Goal: Task Accomplishment & Management: Use online tool/utility

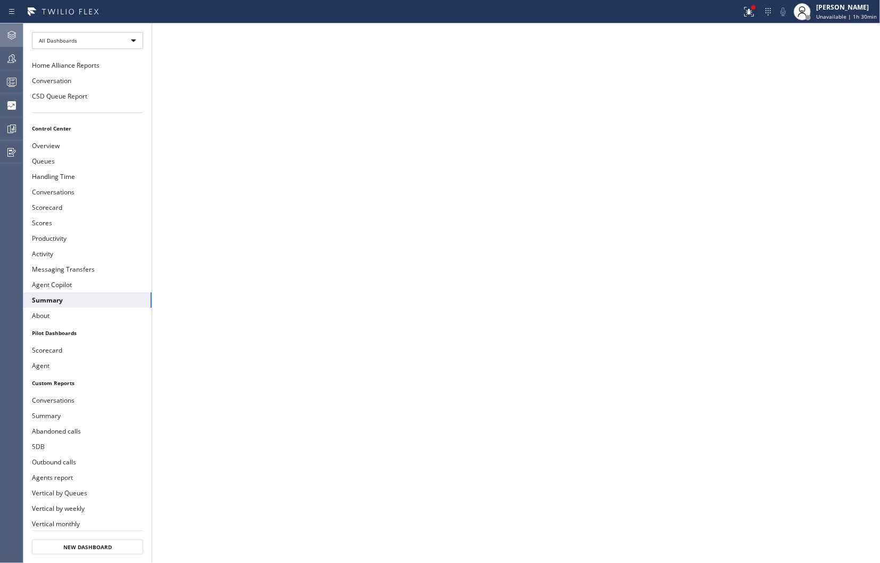
click at [15, 38] on icon at bounding box center [11, 35] width 13 height 13
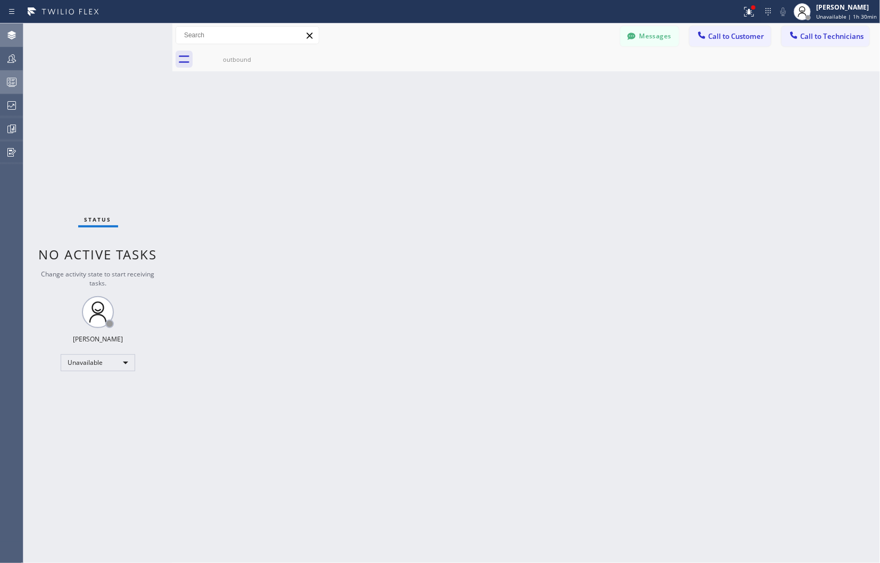
click at [9, 86] on icon at bounding box center [11, 82] width 13 height 13
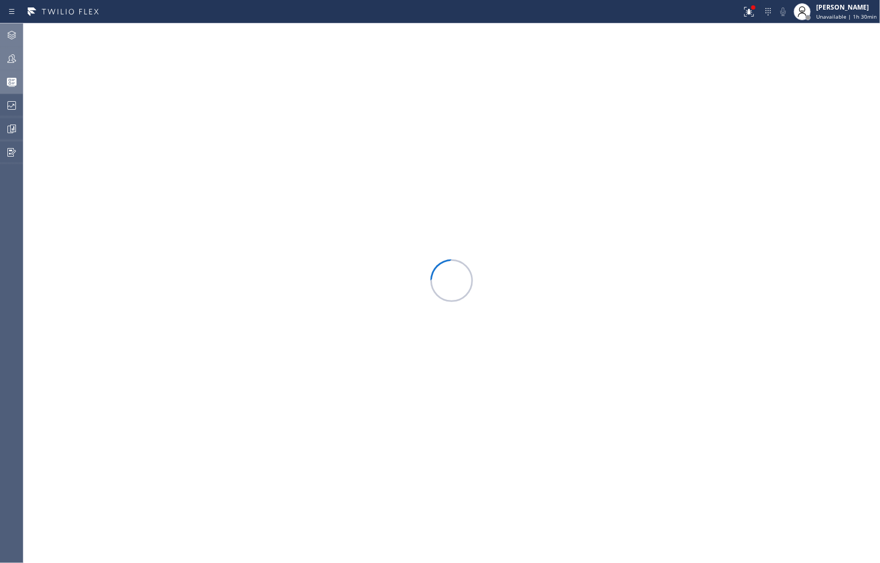
click at [11, 62] on icon at bounding box center [11, 58] width 9 height 9
click at [848, 53] on button "Filter" at bounding box center [842, 48] width 57 height 17
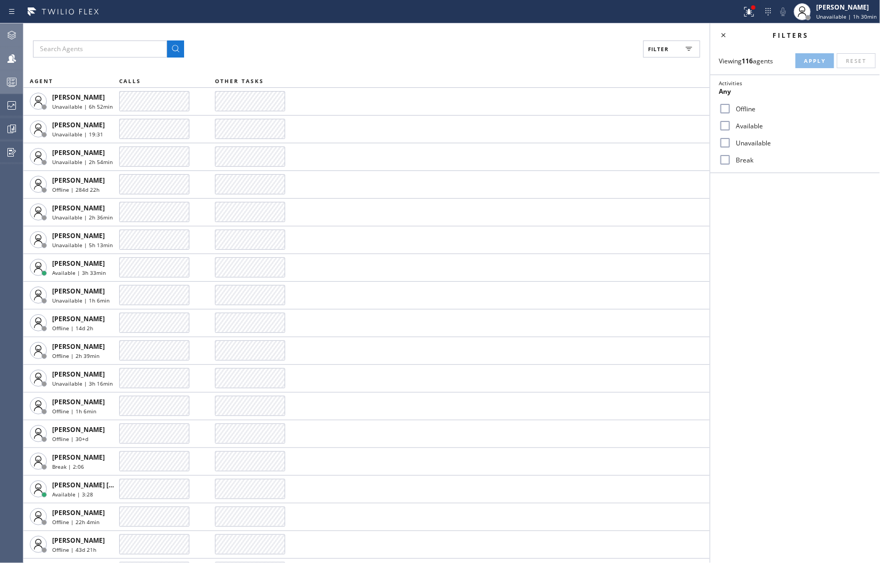
click at [731, 143] on input "Unavailable" at bounding box center [725, 142] width 13 height 13
checkbox input "true"
click at [818, 59] on span "Apply" at bounding box center [815, 60] width 22 height 7
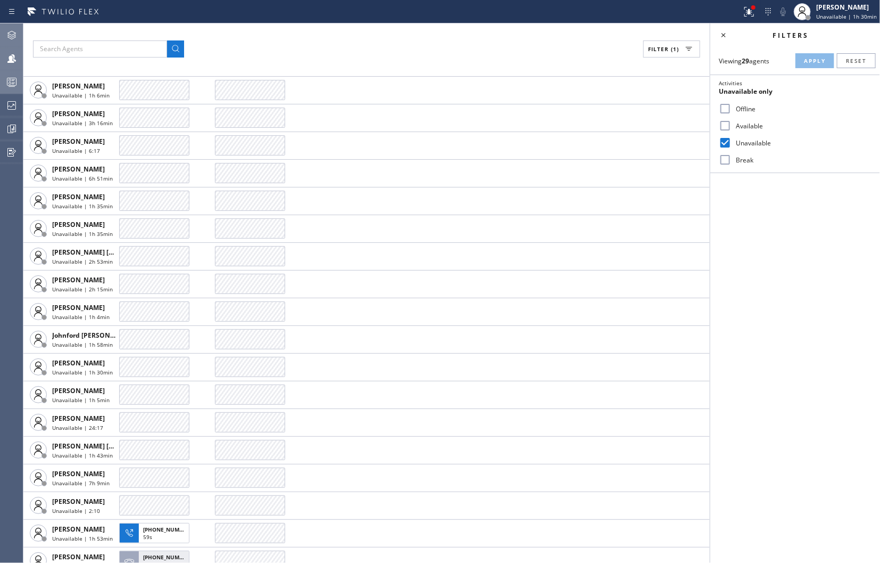
scroll to position [268, 0]
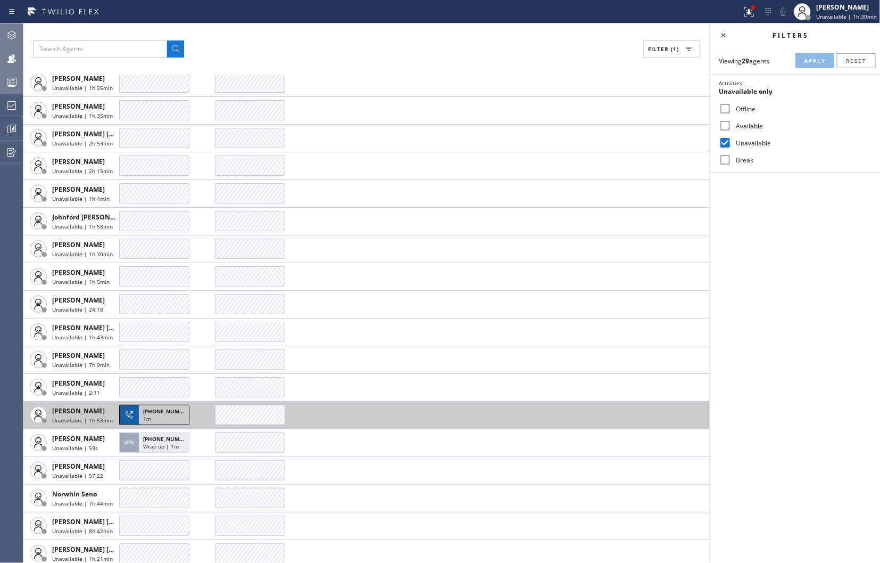
click at [146, 416] on span "1m" at bounding box center [147, 418] width 8 height 7
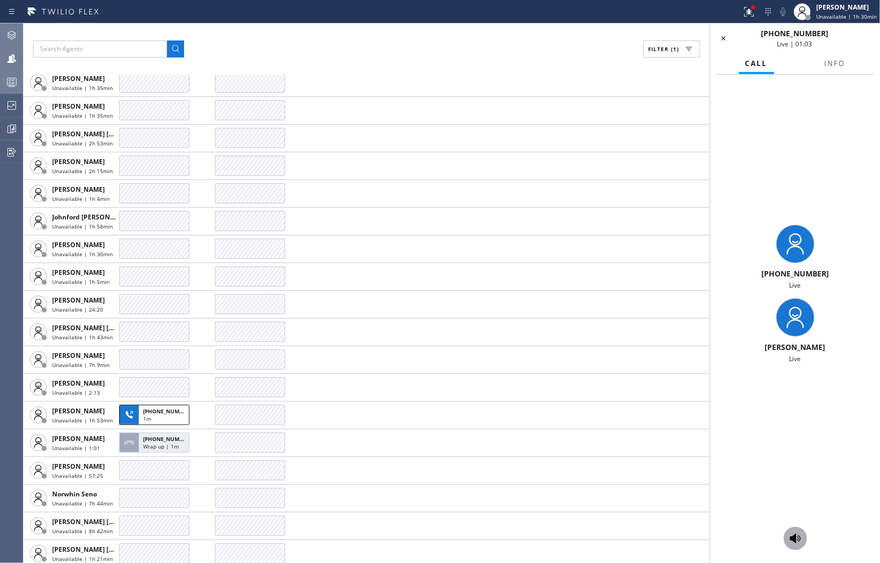
click at [800, 534] on icon at bounding box center [795, 538] width 13 height 13
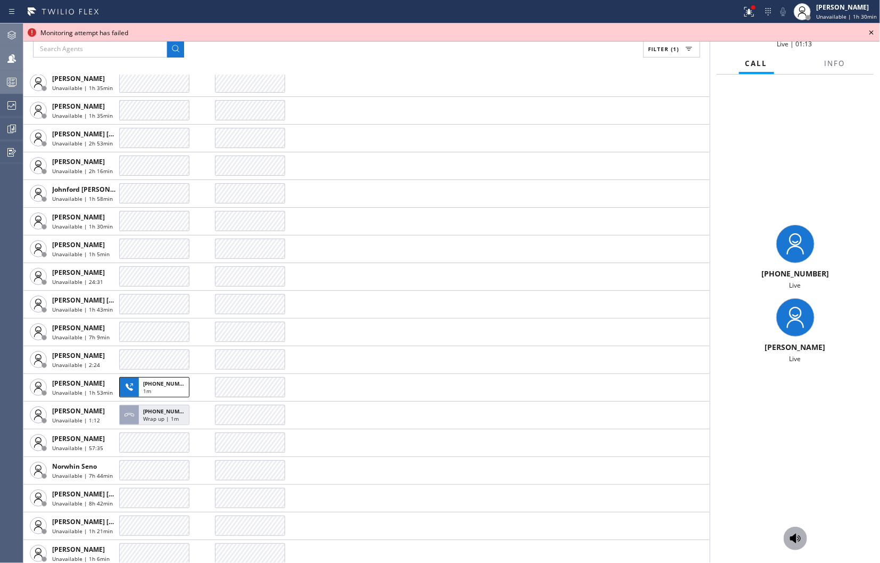
click at [799, 537] on icon at bounding box center [795, 538] width 11 height 10
click at [874, 33] on icon at bounding box center [871, 32] width 13 height 13
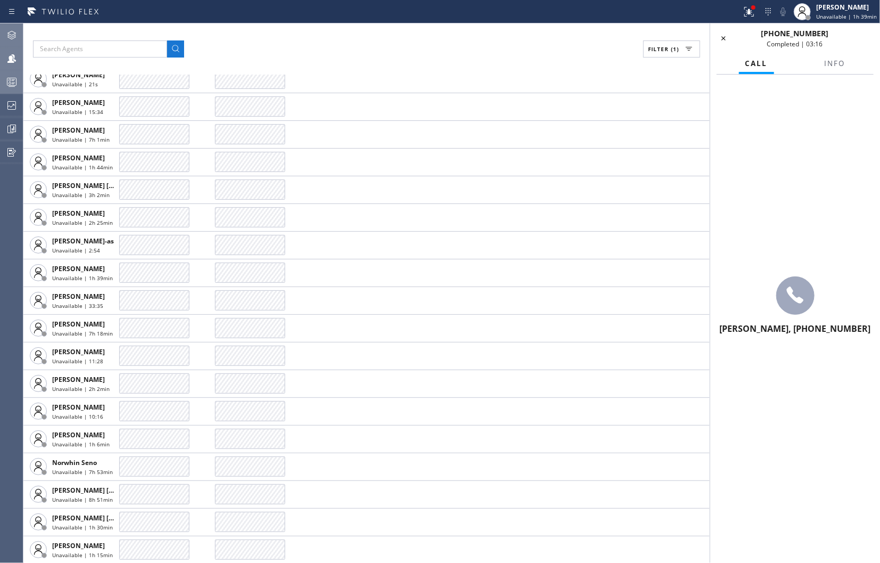
scroll to position [216, 0]
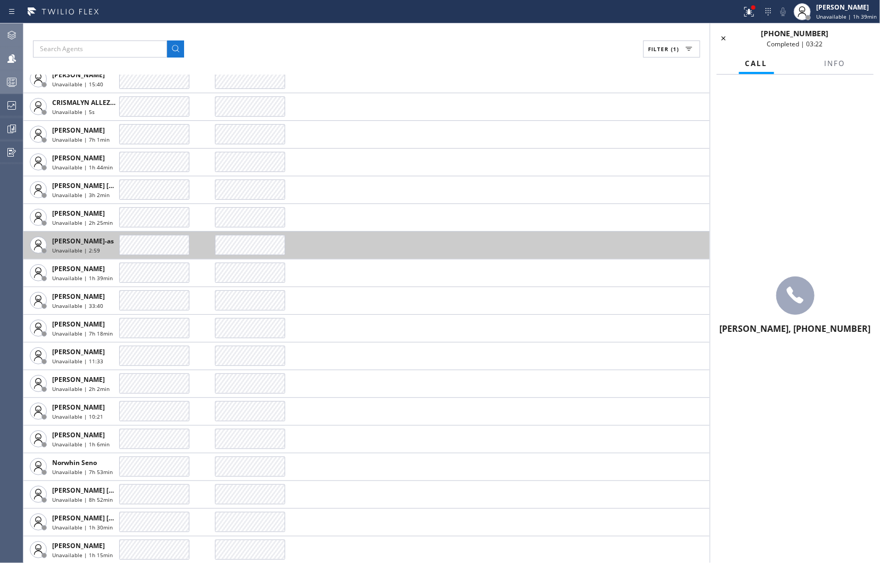
drag, startPoint x: 725, startPoint y: 39, endPoint x: 583, endPoint y: 251, distance: 255.3
click at [725, 39] on icon at bounding box center [724, 38] width 4 height 4
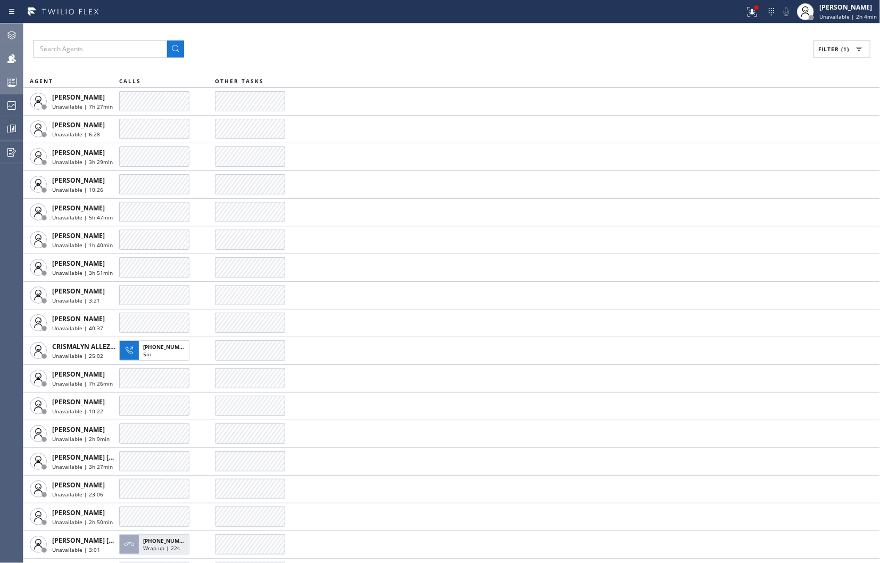
click at [685, 37] on div "Filter (1) AGENT CALLS OTHER TASKS [PERSON_NAME] Unavailable | 7h 27min [PERSON…" at bounding box center [451, 292] width 857 height 539
click at [13, 97] on div at bounding box center [11, 105] width 23 height 21
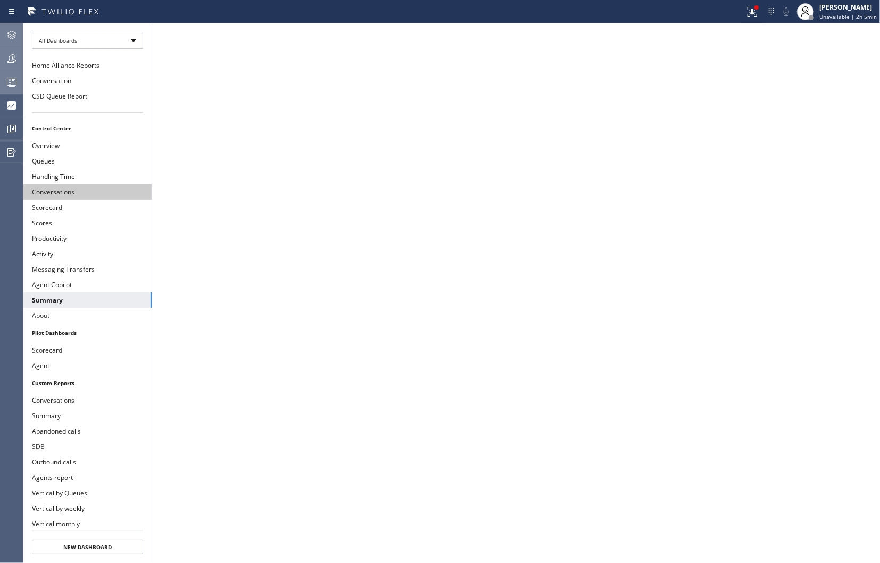
click at [49, 194] on button "Conversations" at bounding box center [87, 191] width 128 height 15
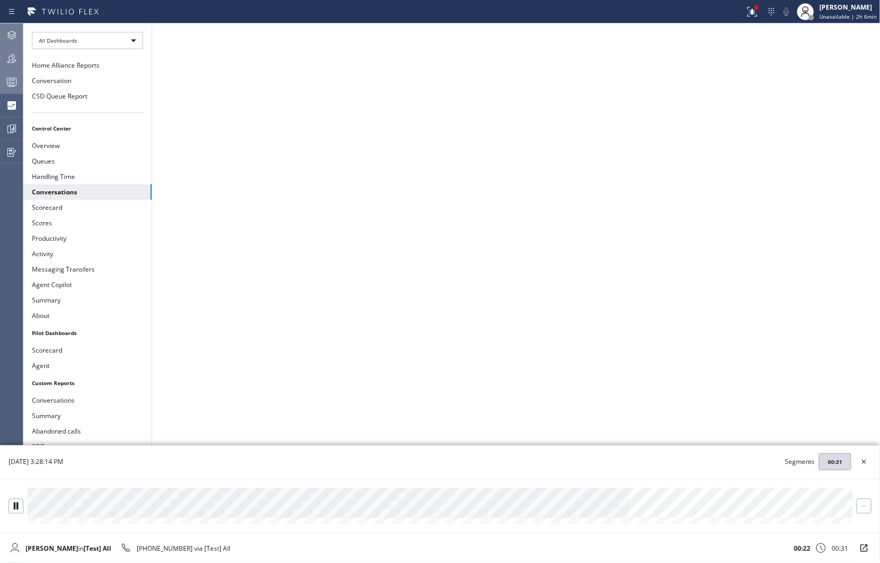
click at [92, 509] on div at bounding box center [440, 502] width 825 height 30
click at [864, 464] on icon at bounding box center [864, 461] width 13 height 13
click at [12, 509] on button at bounding box center [16, 502] width 15 height 15
click at [11, 502] on div at bounding box center [16, 505] width 14 height 7
click at [503, 506] on div at bounding box center [440, 502] width 825 height 30
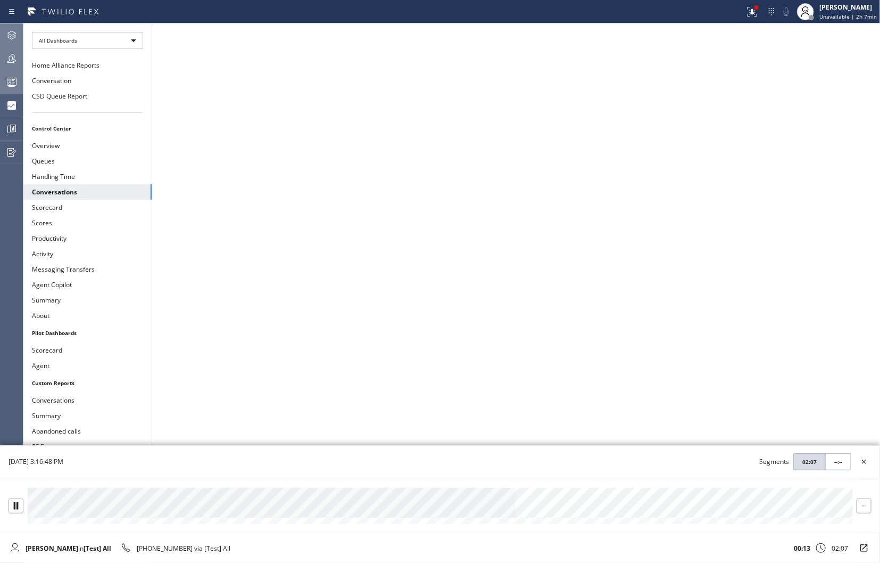
drag, startPoint x: 547, startPoint y: 506, endPoint x: 571, endPoint y: 506, distance: 23.9
click at [549, 506] on div at bounding box center [440, 502] width 825 height 30
click at [865, 463] on icon at bounding box center [864, 461] width 13 height 13
click at [863, 506] on icon at bounding box center [864, 505] width 7 height 7
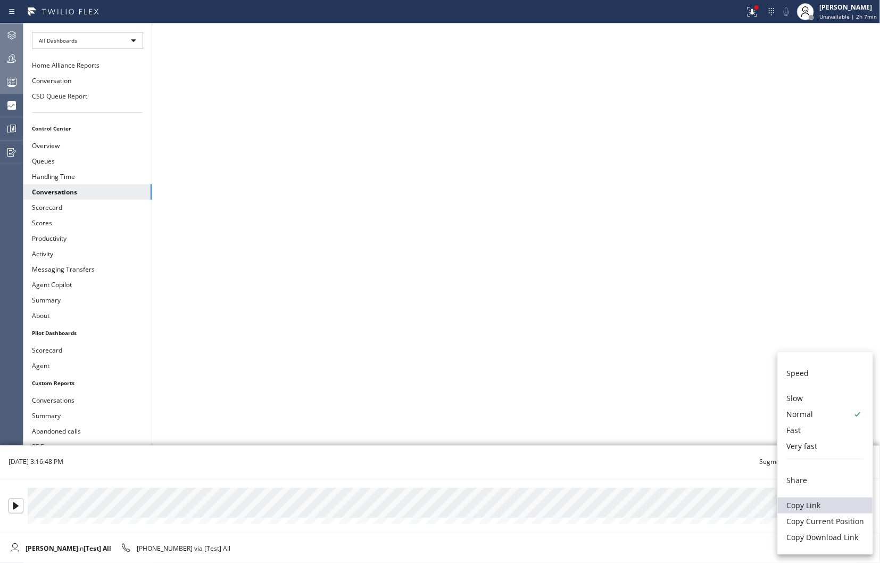
click at [815, 504] on li "Copy Link" at bounding box center [825, 505] width 95 height 16
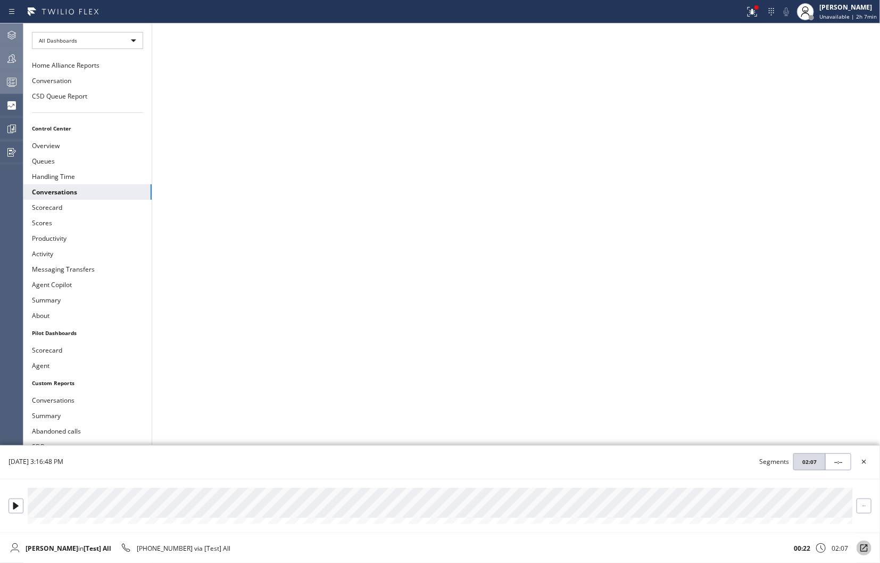
click at [862, 547] on icon at bounding box center [864, 548] width 10 height 10
click at [869, 504] on div at bounding box center [864, 502] width 14 height 7
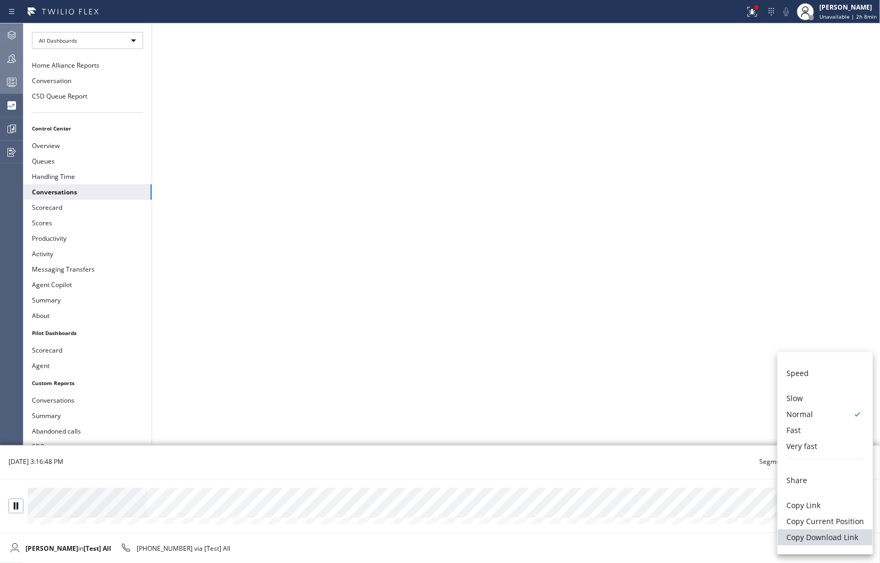
click at [829, 535] on li "Copy Download Link" at bounding box center [825, 537] width 95 height 16
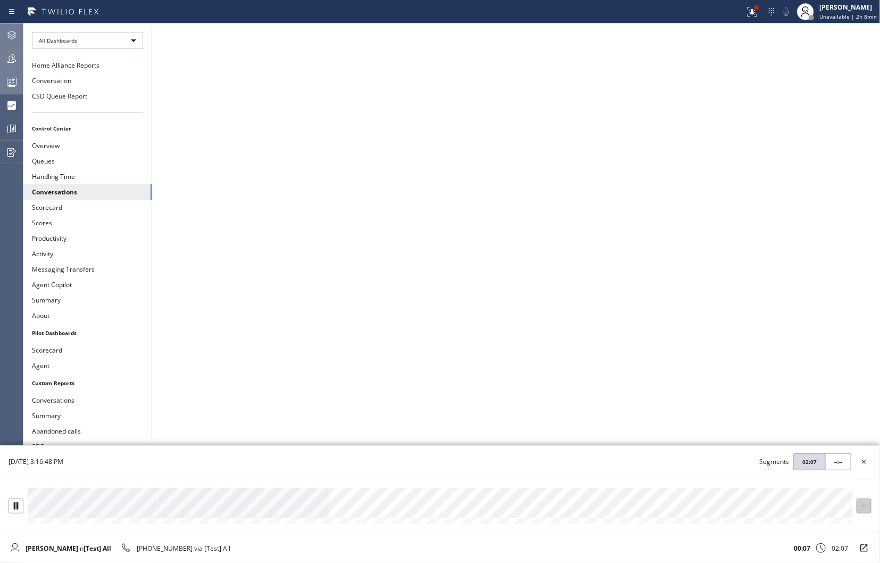
click at [869, 506] on div at bounding box center [864, 505] width 14 height 7
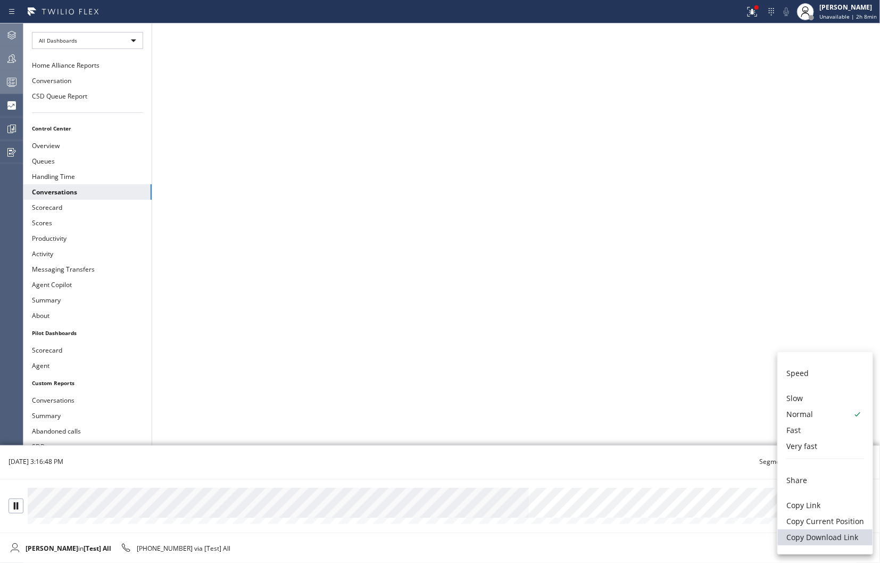
click at [823, 536] on li "Copy Download Link" at bounding box center [825, 537] width 95 height 16
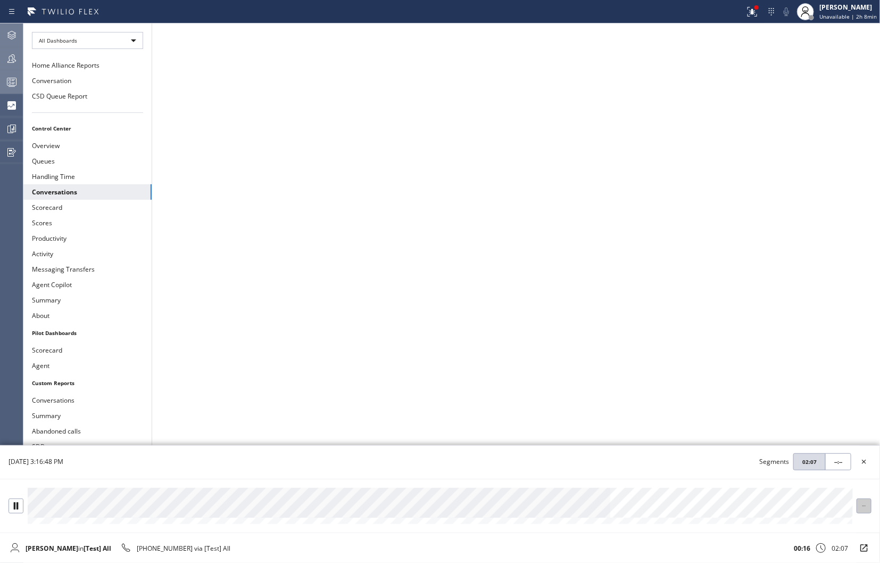
click at [870, 506] on div at bounding box center [864, 505] width 14 height 7
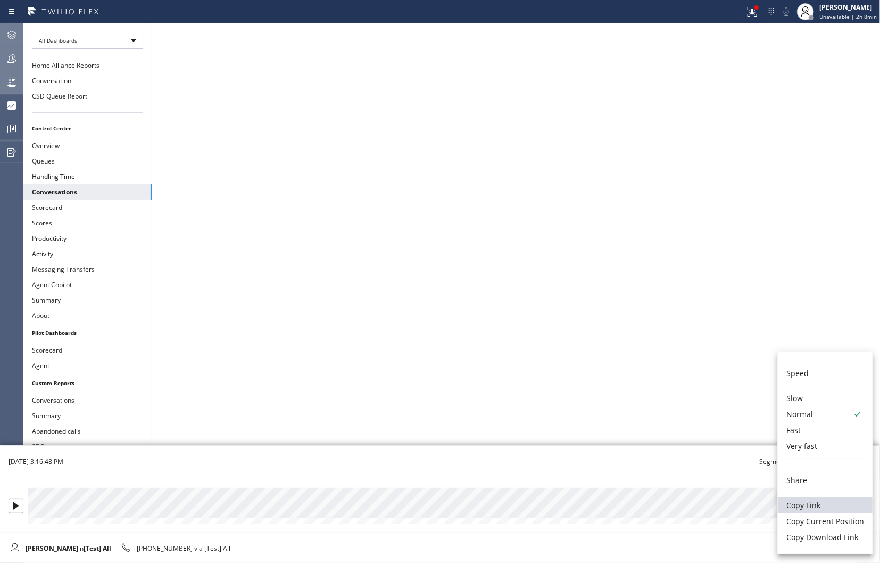
drag, startPoint x: 813, startPoint y: 508, endPoint x: 815, endPoint y: 501, distance: 6.7
click at [813, 508] on li "Copy Link" at bounding box center [825, 505] width 95 height 16
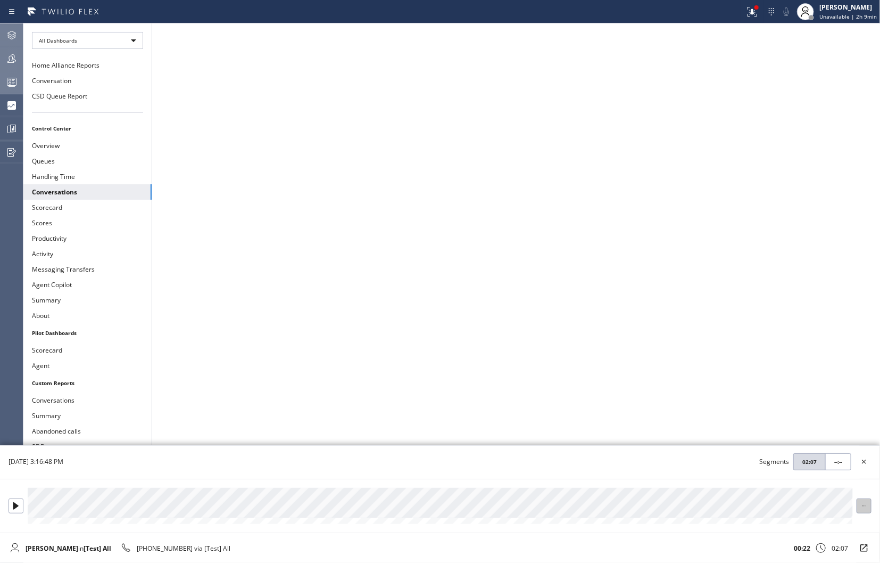
click at [864, 508] on icon at bounding box center [864, 505] width 7 height 7
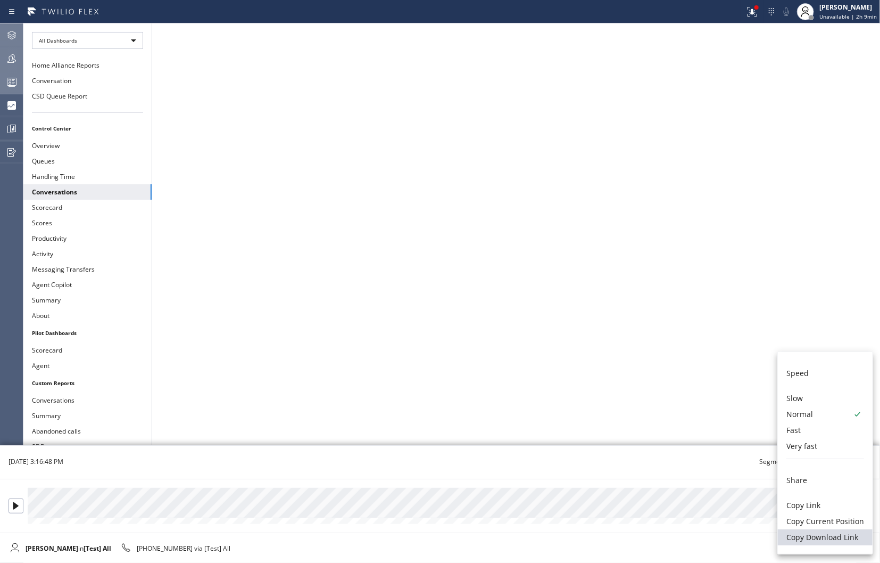
click at [809, 539] on li "Copy Download Link" at bounding box center [825, 537] width 95 height 16
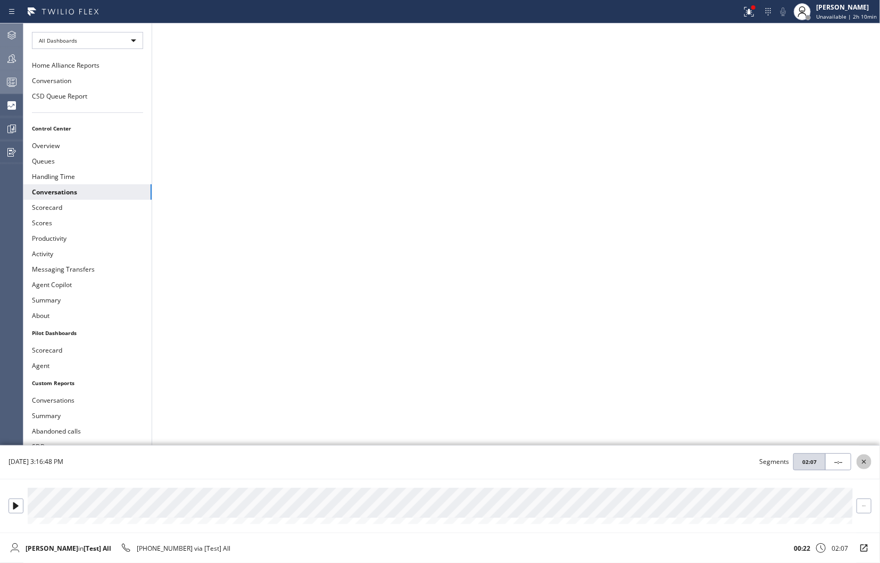
click at [868, 464] on icon at bounding box center [864, 461] width 13 height 13
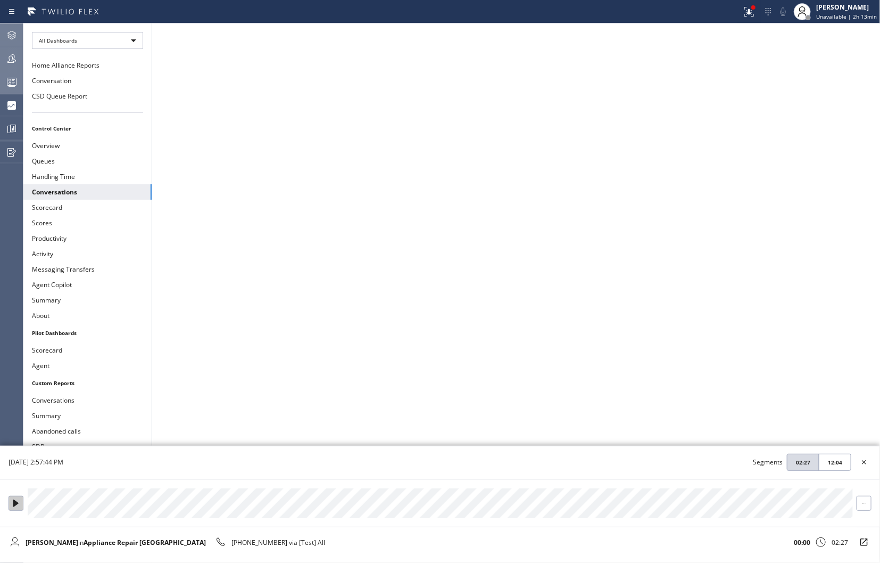
click at [20, 503] on div at bounding box center [16, 502] width 14 height 7
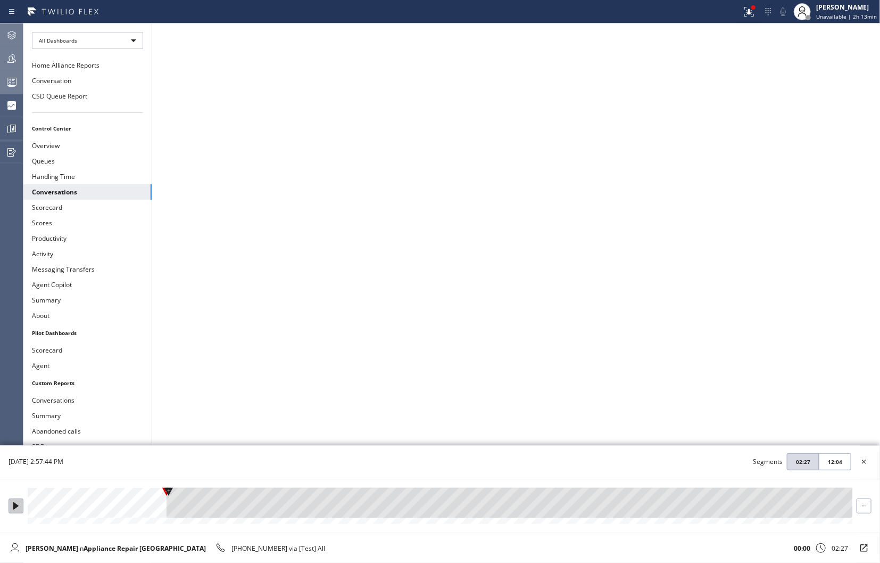
click at [11, 503] on div at bounding box center [16, 505] width 14 height 7
click at [61, 513] on div at bounding box center [440, 502] width 825 height 30
click at [85, 512] on div at bounding box center [440, 502] width 825 height 30
click at [123, 514] on div at bounding box center [440, 502] width 825 height 30
click at [154, 512] on div at bounding box center [440, 502] width 825 height 30
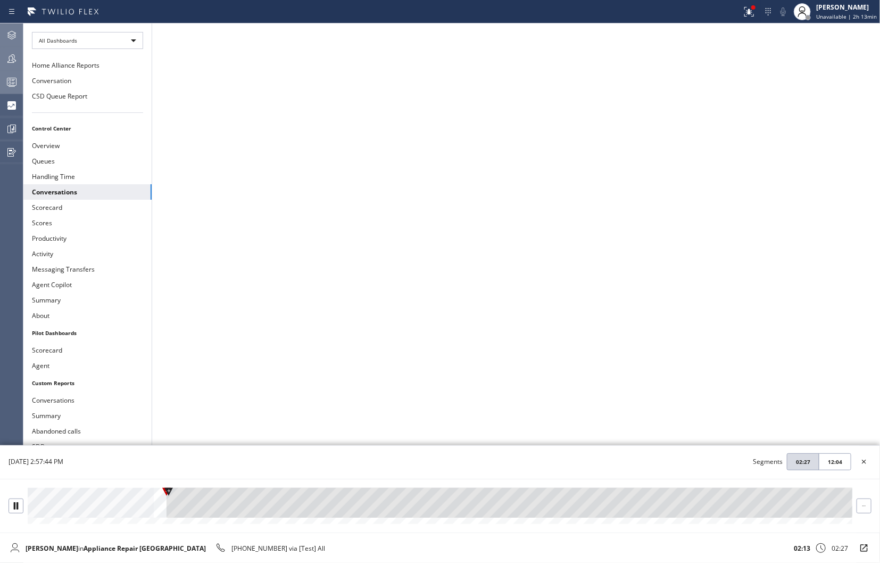
click at [178, 510] on div at bounding box center [440, 502] width 825 height 30
click at [867, 463] on icon at bounding box center [864, 461] width 13 height 13
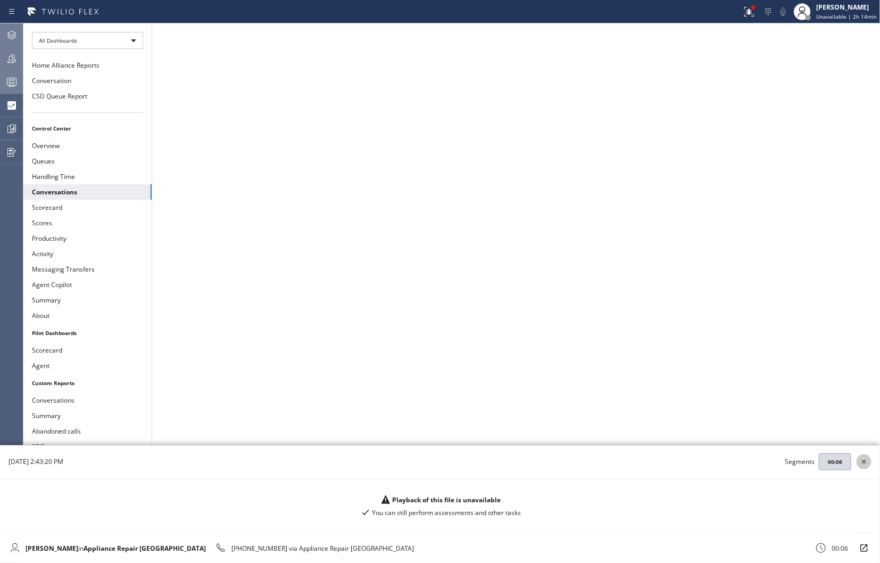
click at [865, 465] on icon at bounding box center [864, 461] width 13 height 13
click at [459, 501] on span "Playback of this file is unavailable" at bounding box center [446, 499] width 109 height 9
click at [863, 462] on icon at bounding box center [864, 461] width 13 height 13
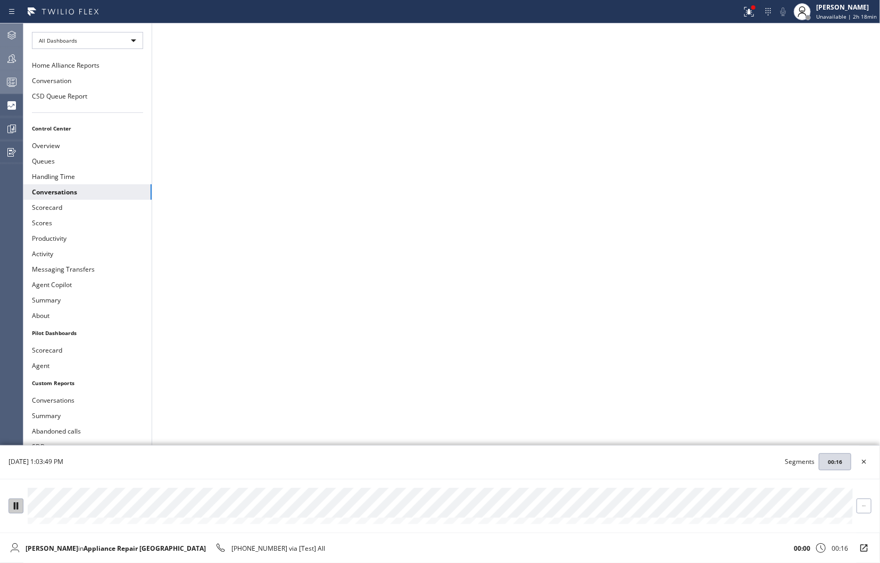
click at [18, 509] on button at bounding box center [16, 505] width 15 height 15
drag, startPoint x: 11, startPoint y: 501, endPoint x: 16, endPoint y: 498, distance: 6.2
click at [11, 501] on button at bounding box center [16, 505] width 15 height 15
click at [18, 503] on icon at bounding box center [15, 502] width 5 height 7
click at [737, 450] on div "[DATE] 9:41:33 AM Segments 00:07" at bounding box center [430, 461] width 860 height 33
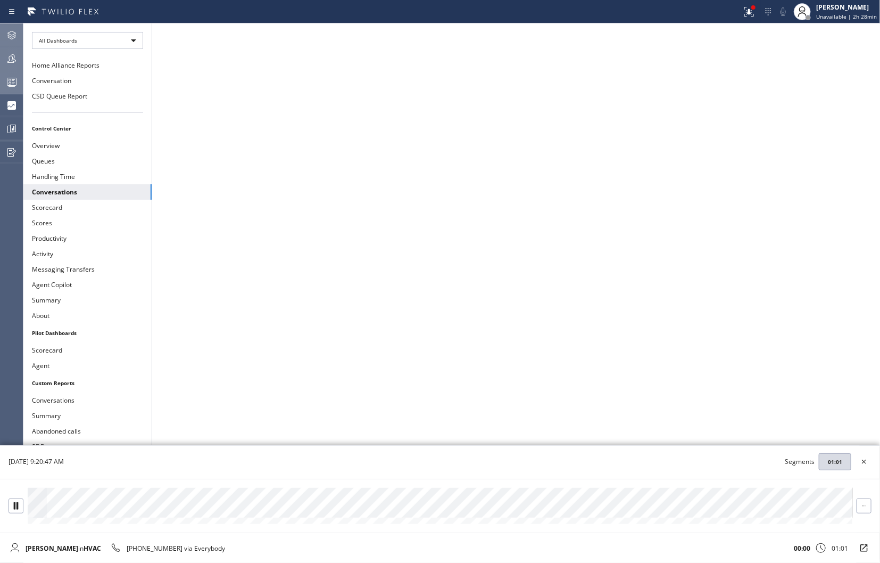
click at [573, 464] on div "[DATE] 9:20:47 AM Segments 01:01" at bounding box center [430, 461] width 860 height 33
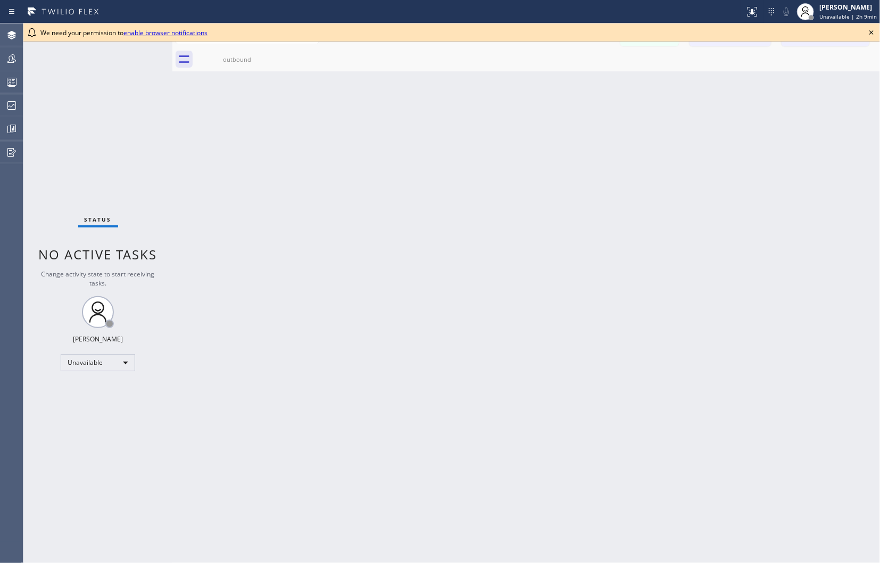
drag, startPoint x: 873, startPoint y: 32, endPoint x: 866, endPoint y: 23, distance: 11.4
click at [873, 32] on icon at bounding box center [871, 32] width 13 height 13
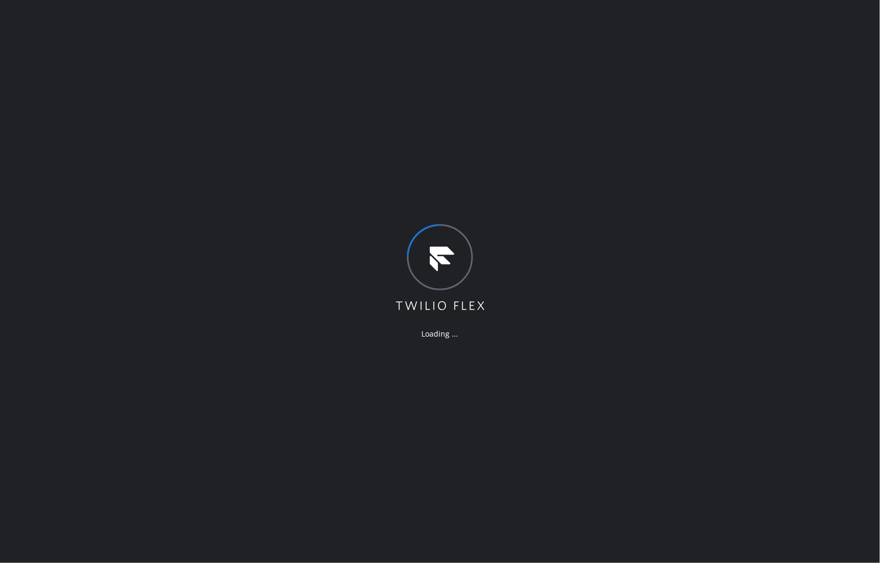
click at [669, 304] on div "Loading ..." at bounding box center [440, 281] width 880 height 563
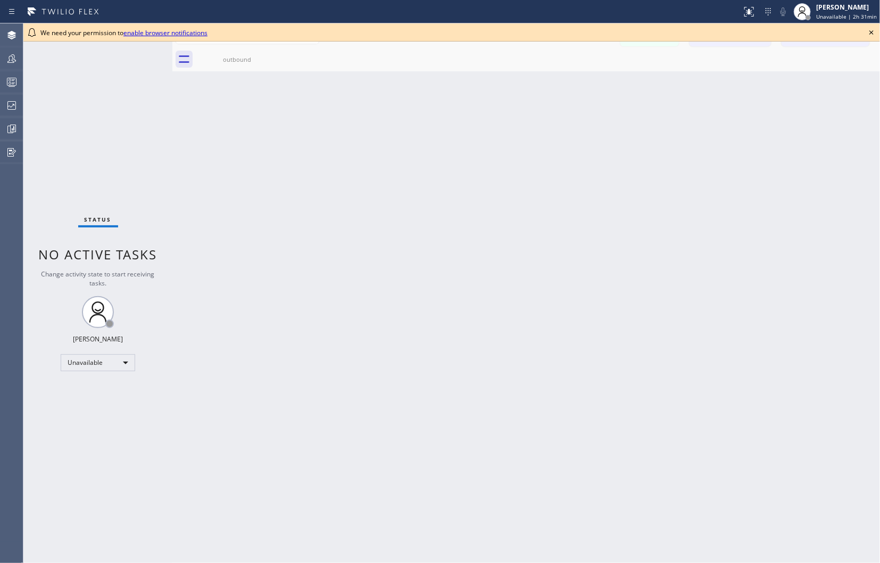
click at [722, 167] on div "Back to Dashboard Change Sender ID Customers Technicians Select a contact Outbo…" at bounding box center [526, 292] width 708 height 539
click at [871, 35] on icon at bounding box center [871, 32] width 13 height 13
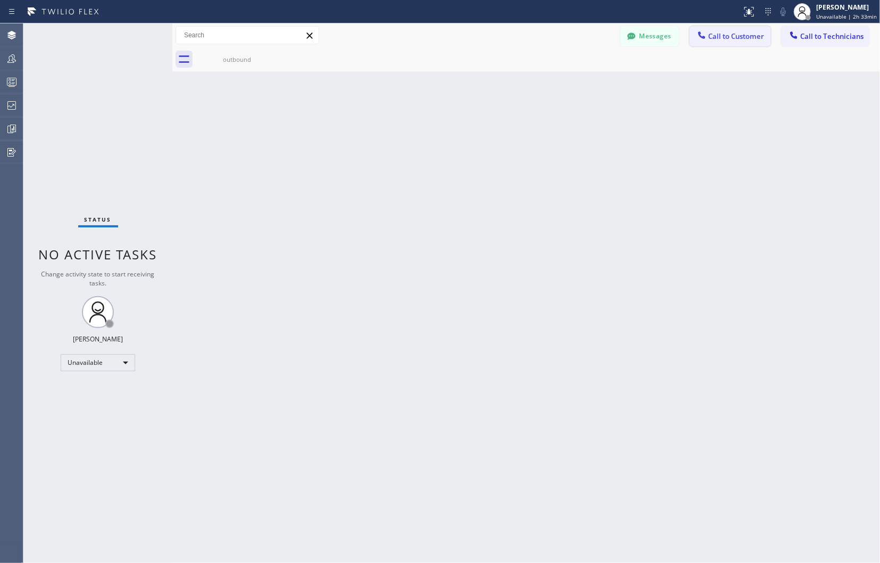
click at [737, 38] on span "Call to Customer" at bounding box center [736, 36] width 56 height 10
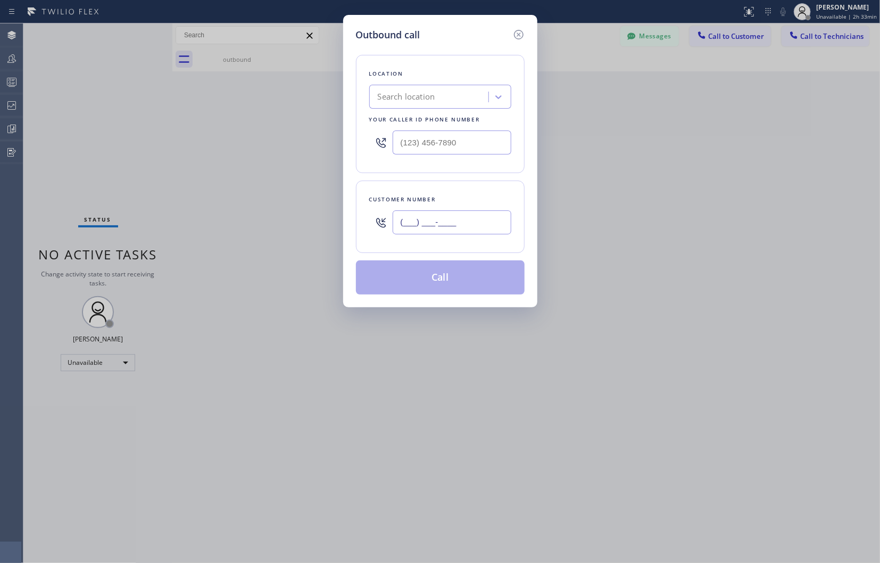
click at [457, 220] on input "(___) ___-____" at bounding box center [452, 222] width 119 height 24
paste input "408) 480-9308"
type input "[PHONE_NUMBER]"
click at [682, 165] on div "Outbound call Location Search location Your caller id phone number Customer num…" at bounding box center [440, 281] width 880 height 563
click at [464, 140] on input "(___) ___-____" at bounding box center [452, 142] width 119 height 24
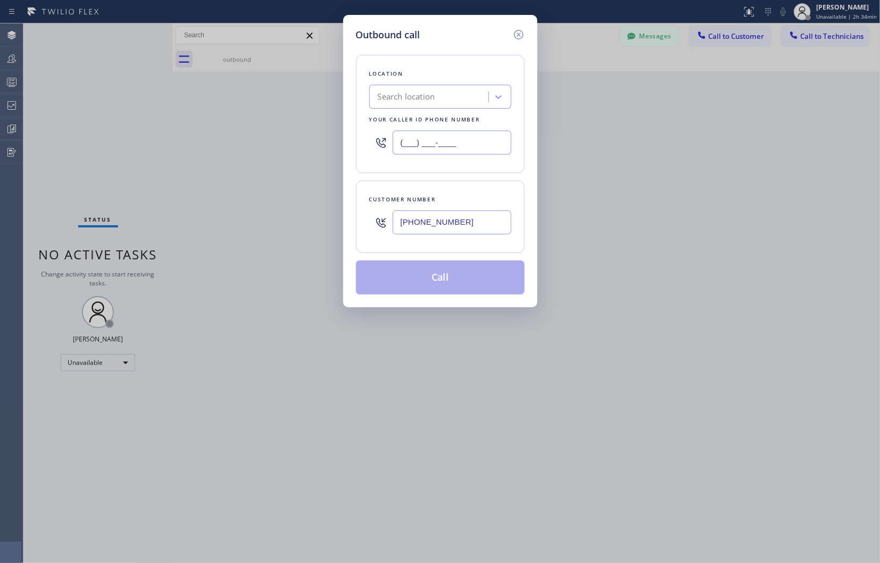
paste input "408) 669-3338"
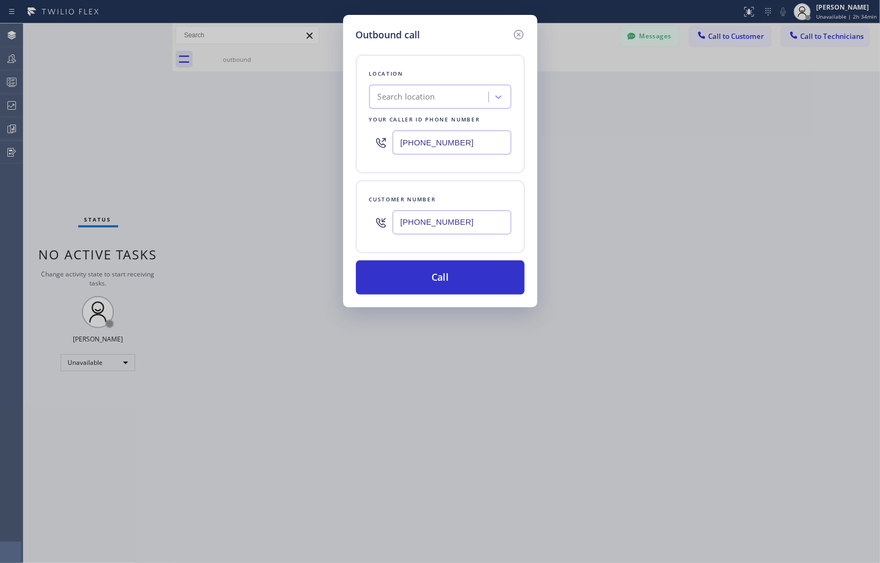
type input "(408) 669-3338"
click at [517, 192] on div "Customer number (408) 480-9308" at bounding box center [440, 216] width 169 height 72
click at [470, 141] on input "(408) 669-3338" at bounding box center [452, 142] width 119 height 24
click at [466, 285] on button "Call" at bounding box center [440, 277] width 169 height 34
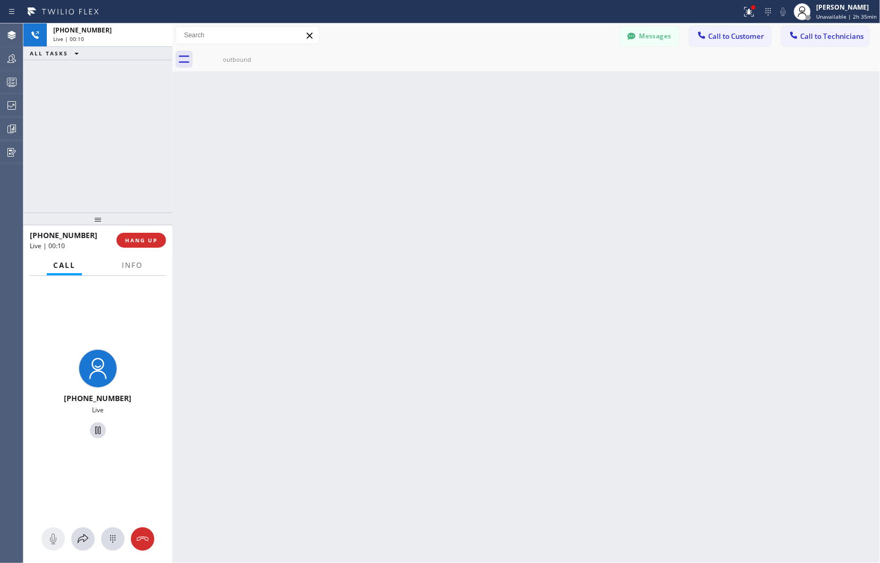
click at [741, 266] on div "Back to Dashboard Change Sender ID Customers Technicians Select a contact Outbo…" at bounding box center [526, 292] width 708 height 539
click at [147, 542] on icon at bounding box center [142, 538] width 13 height 13
click at [145, 536] on icon at bounding box center [142, 538] width 13 height 13
click at [142, 538] on icon at bounding box center [143, 538] width 12 height 4
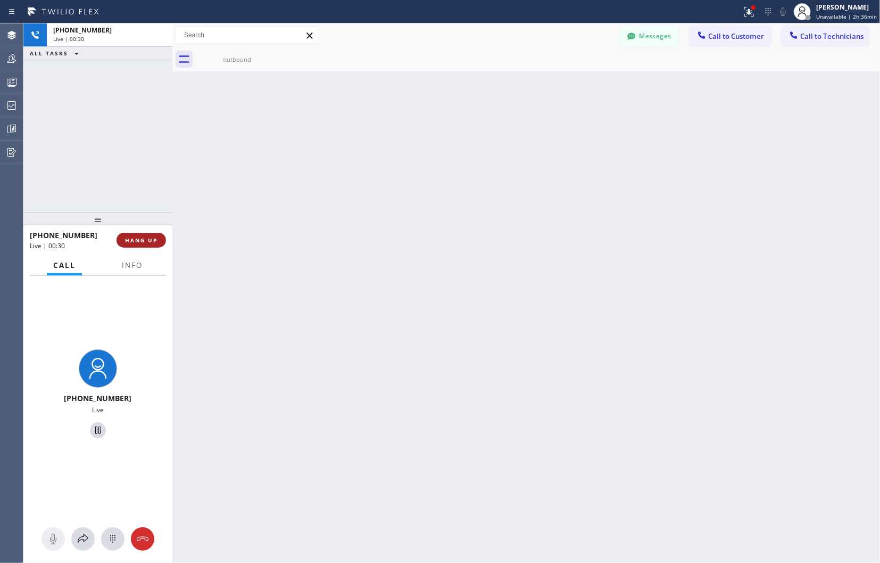
click at [142, 239] on span "HANG UP" at bounding box center [141, 239] width 32 height 7
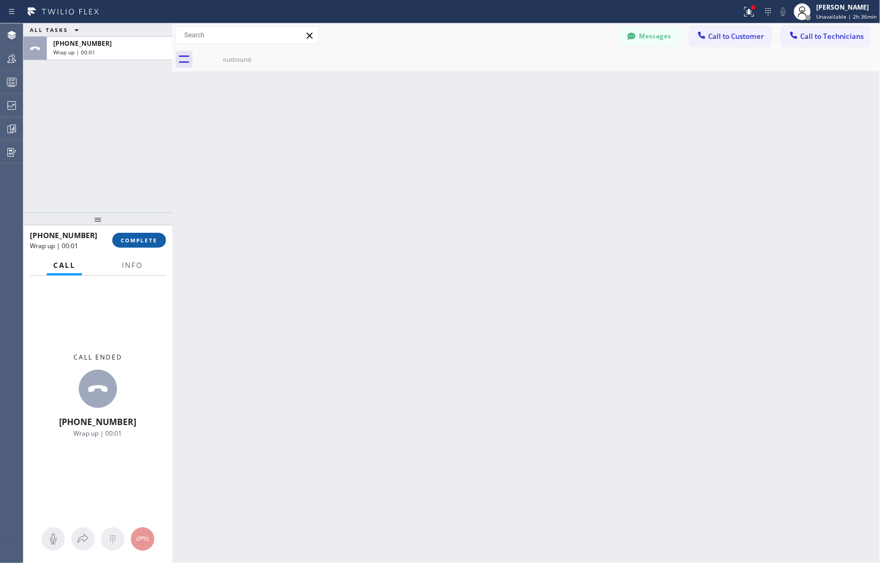
click at [141, 236] on span "COMPLETE" at bounding box center [139, 239] width 37 height 7
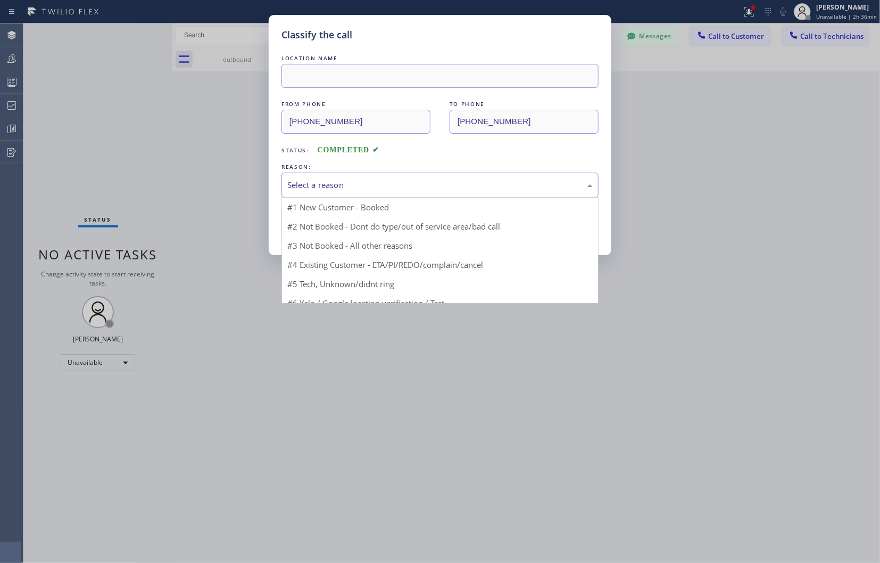
click at [446, 185] on div "Select a reason" at bounding box center [439, 185] width 305 height 12
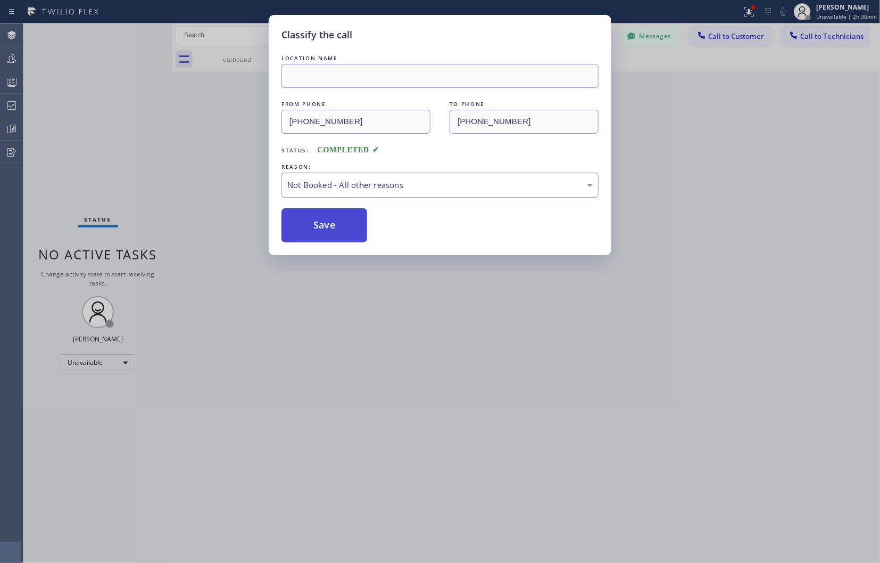
click at [333, 222] on button "Save" at bounding box center [325, 225] width 86 height 34
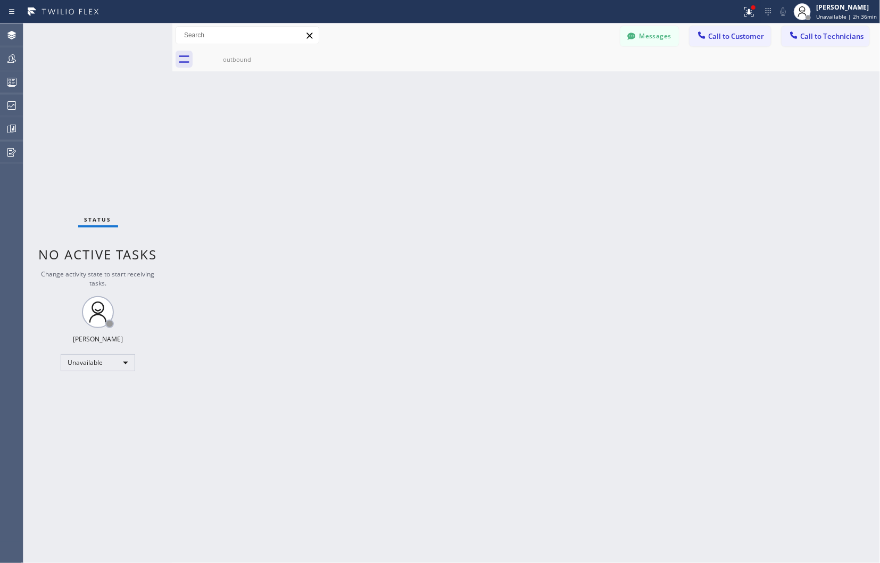
drag, startPoint x: 717, startPoint y: 296, endPoint x: 632, endPoint y: 245, distance: 99.3
click at [717, 296] on div "Back to Dashboard Change Sender ID Customers Technicians Select a contact Outbo…" at bounding box center [526, 292] width 708 height 539
click at [721, 40] on span "Call to Customer" at bounding box center [736, 36] width 56 height 10
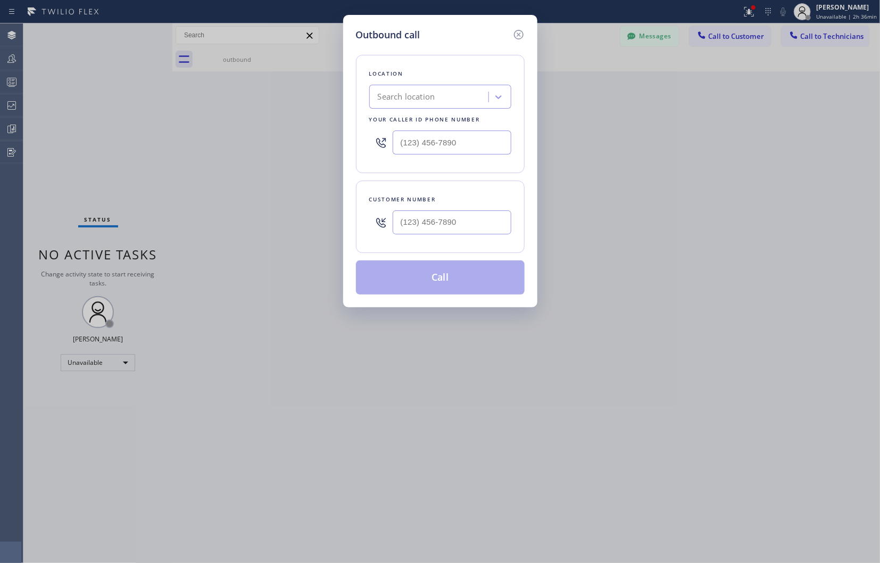
type input "(___) ___-____"
click at [461, 230] on input "(___) ___-____" at bounding box center [452, 222] width 119 height 24
click at [326, 381] on div "Outbound call Location Search location Your caller id phone number Customer num…" at bounding box center [440, 281] width 880 height 563
click at [513, 34] on icon at bounding box center [518, 34] width 13 height 13
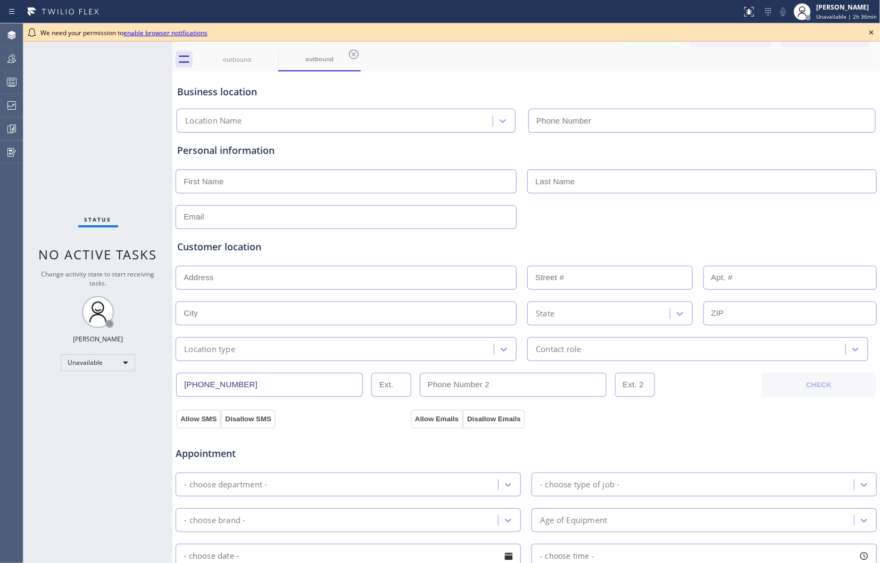
type input "[PHONE_NUMBER]"
drag, startPoint x: 871, startPoint y: 34, endPoint x: 863, endPoint y: 45, distance: 14.2
click at [872, 34] on icon at bounding box center [871, 32] width 13 height 13
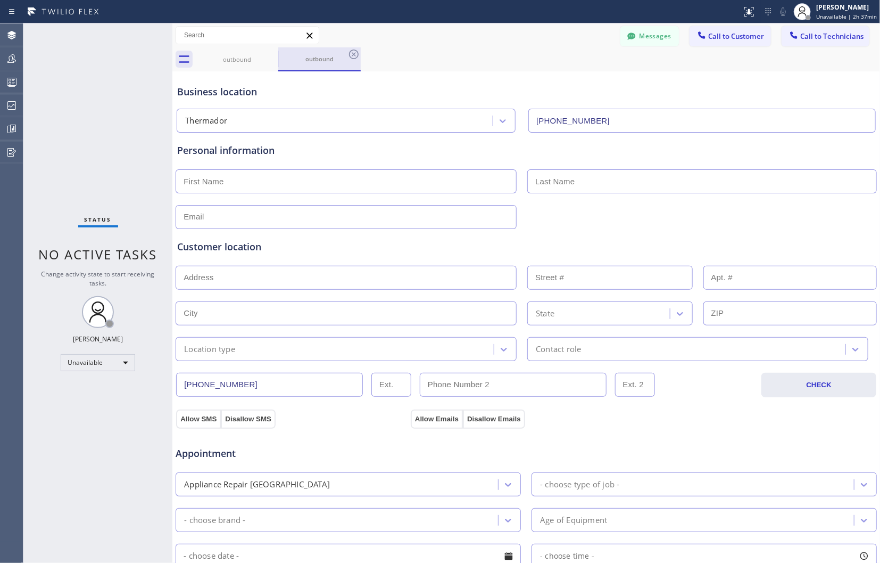
click at [302, 62] on div "outbound" at bounding box center [319, 59] width 80 height 8
click at [227, 57] on div "outbound" at bounding box center [237, 59] width 80 height 8
click at [315, 53] on div "outbound" at bounding box center [319, 59] width 80 height 24
click at [272, 55] on icon at bounding box center [271, 54] width 13 height 13
click at [0, 0] on icon at bounding box center [0, 0] width 0 height 0
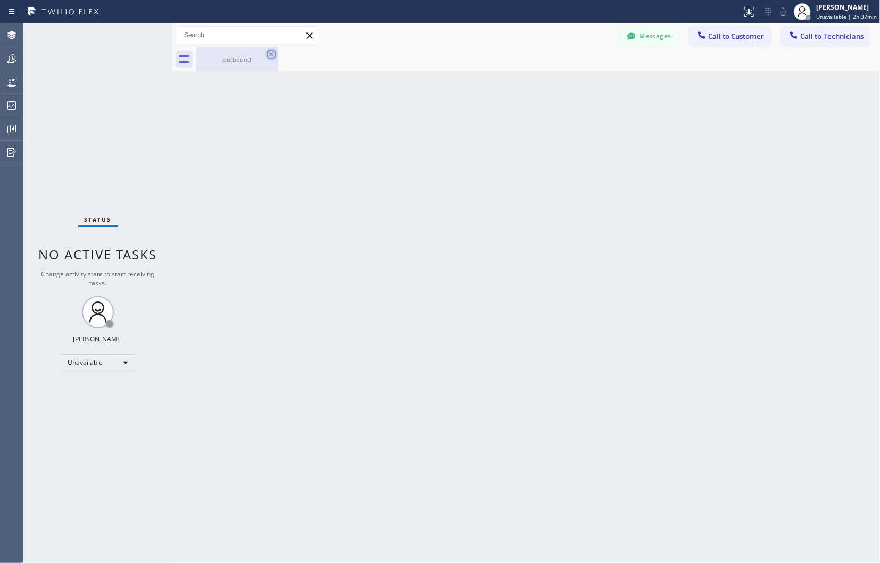
click at [270, 55] on icon at bounding box center [271, 54] width 13 height 13
click at [6, 101] on icon at bounding box center [11, 105] width 13 height 13
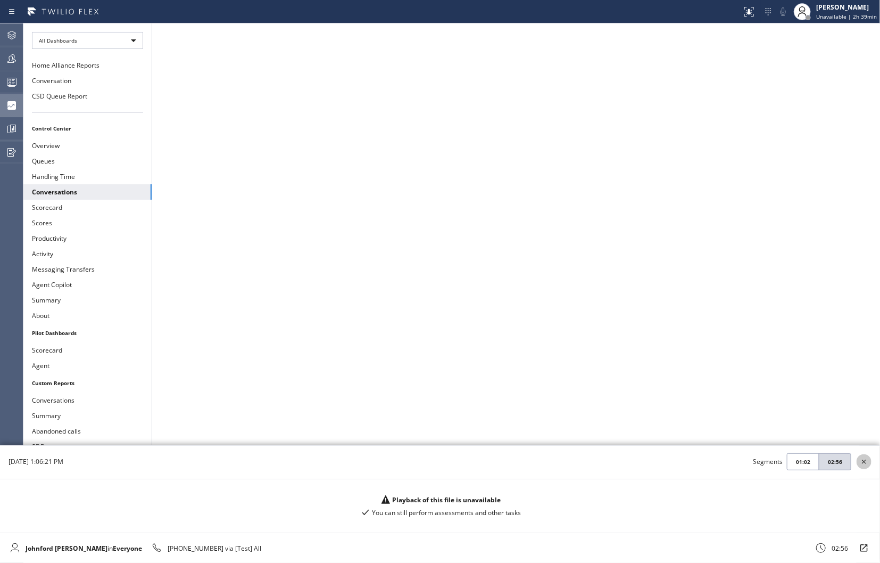
click at [864, 463] on icon at bounding box center [864, 461] width 13 height 13
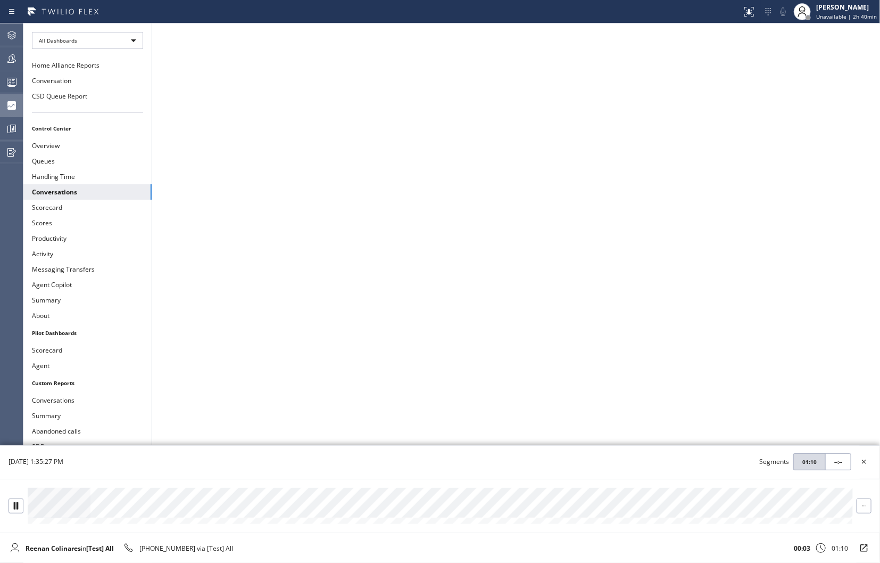
drag, startPoint x: 94, startPoint y: 513, endPoint x: 107, endPoint y: 514, distance: 13.9
click at [94, 513] on div at bounding box center [440, 502] width 825 height 30
click at [107, 514] on div at bounding box center [440, 502] width 825 height 30
click at [123, 514] on div at bounding box center [440, 502] width 825 height 30
click at [143, 514] on div at bounding box center [440, 502] width 825 height 30
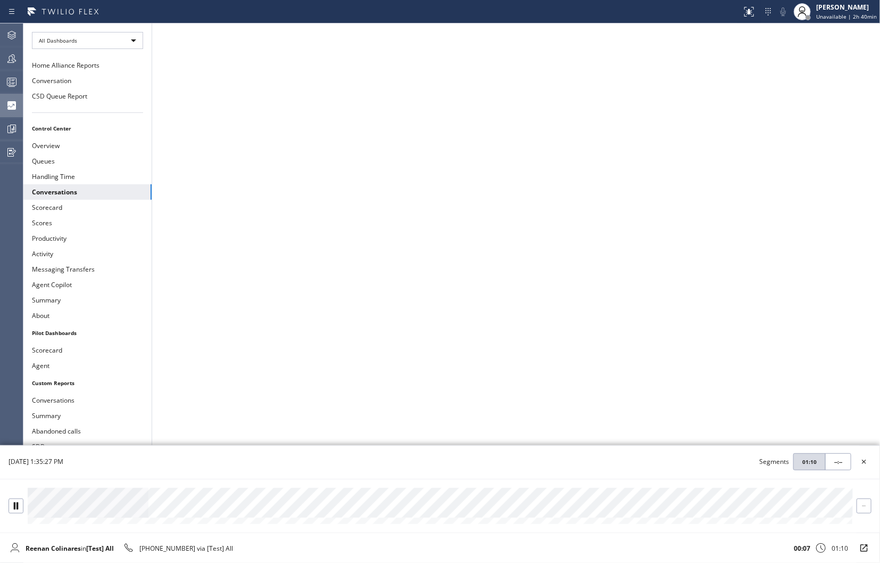
drag, startPoint x: 153, startPoint y: 512, endPoint x: 172, endPoint y: 510, distance: 19.3
click at [153, 512] on div at bounding box center [440, 502] width 825 height 30
click at [145, 512] on div at bounding box center [440, 502] width 825 height 30
click at [218, 512] on div at bounding box center [440, 502] width 825 height 30
click at [244, 512] on div at bounding box center [440, 502] width 825 height 30
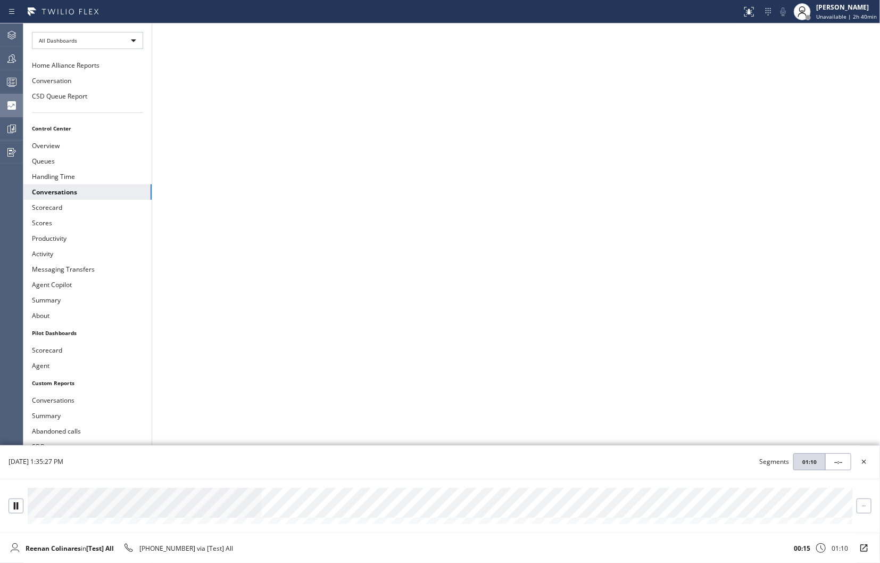
click at [293, 511] on div at bounding box center [440, 502] width 825 height 30
drag, startPoint x: 343, startPoint y: 509, endPoint x: 364, endPoint y: 509, distance: 21.3
click at [349, 509] on div at bounding box center [440, 502] width 825 height 30
click at [408, 510] on div at bounding box center [440, 502] width 825 height 30
click at [459, 510] on div at bounding box center [440, 502] width 825 height 30
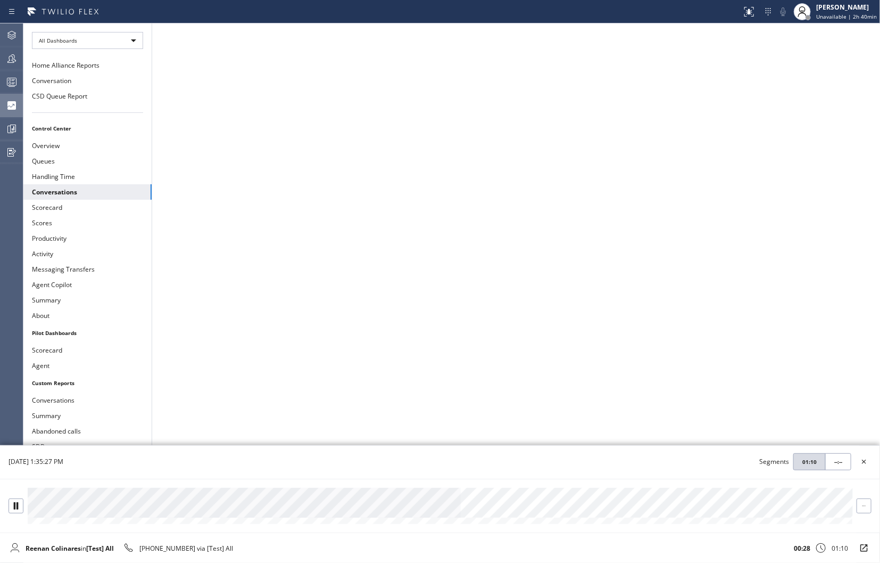
click at [503, 516] on div at bounding box center [440, 502] width 825 height 30
click at [591, 514] on div at bounding box center [440, 502] width 825 height 30
click at [660, 502] on div at bounding box center [440, 502] width 825 height 30
drag, startPoint x: 723, startPoint y: 509, endPoint x: 747, endPoint y: 514, distance: 24.8
click at [725, 510] on div at bounding box center [440, 502] width 825 height 30
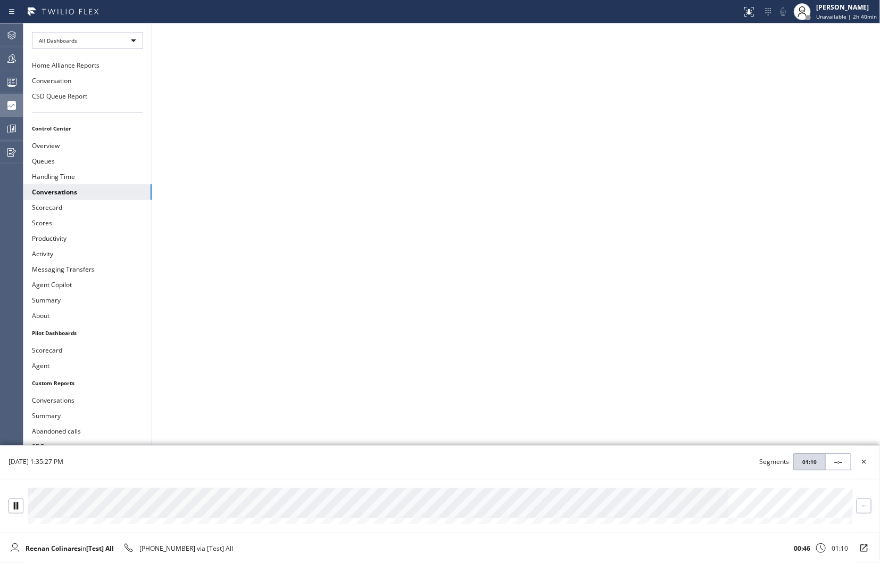
click at [810, 502] on div at bounding box center [440, 502] width 825 height 30
click at [17, 509] on icon at bounding box center [16, 505] width 4 height 7
click at [18, 503] on icon at bounding box center [15, 502] width 7 height 7
click at [84, 511] on div at bounding box center [440, 502] width 825 height 30
click at [104, 511] on div at bounding box center [440, 502] width 825 height 30
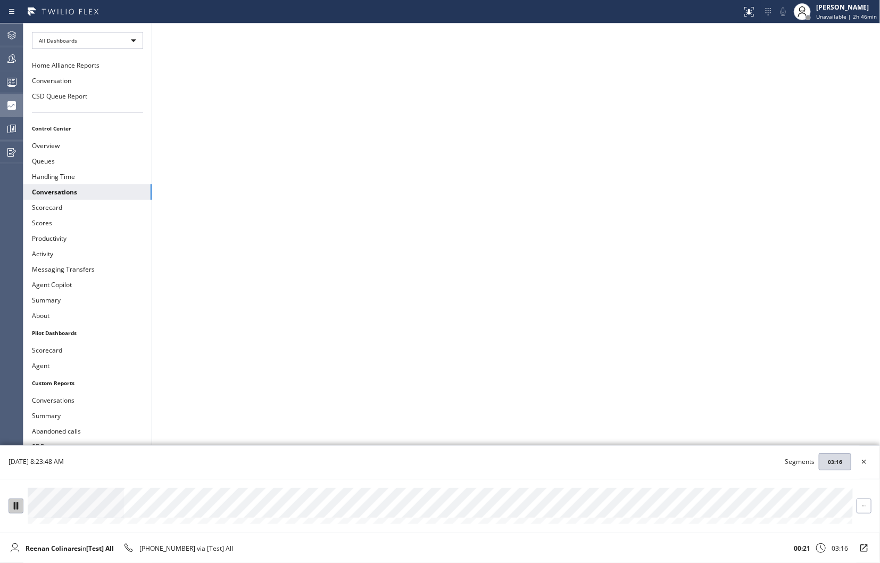
click at [134, 511] on div at bounding box center [440, 502] width 825 height 30
click at [151, 506] on div at bounding box center [440, 502] width 825 height 30
click at [163, 511] on div at bounding box center [440, 502] width 825 height 30
click at [176, 511] on div at bounding box center [440, 502] width 825 height 30
click at [193, 508] on div at bounding box center [440, 502] width 825 height 30
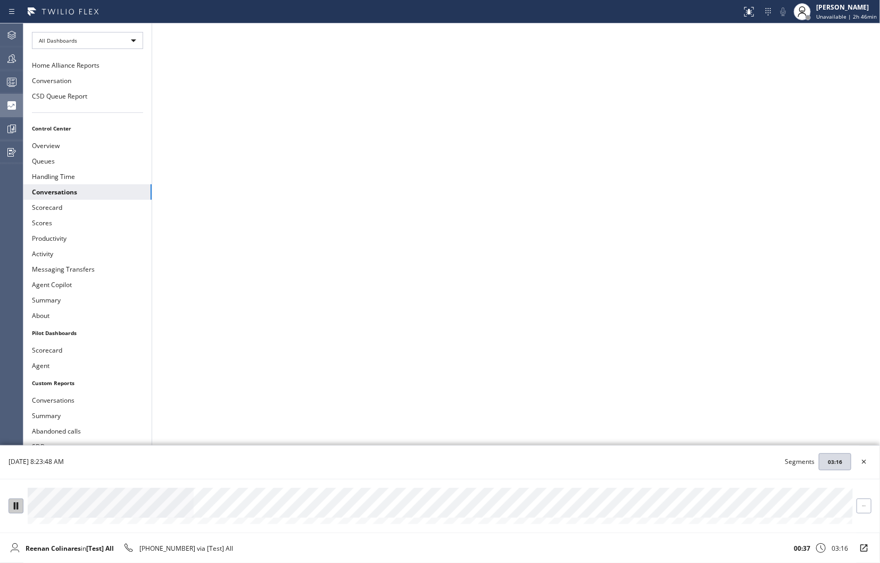
drag, startPoint x: 237, startPoint y: 508, endPoint x: 247, endPoint y: 506, distance: 10.3
click at [237, 509] on div at bounding box center [440, 502] width 825 height 30
click at [258, 512] on div at bounding box center [440, 502] width 825 height 30
click at [281, 508] on div at bounding box center [440, 502] width 825 height 30
click at [291, 508] on div at bounding box center [440, 502] width 825 height 30
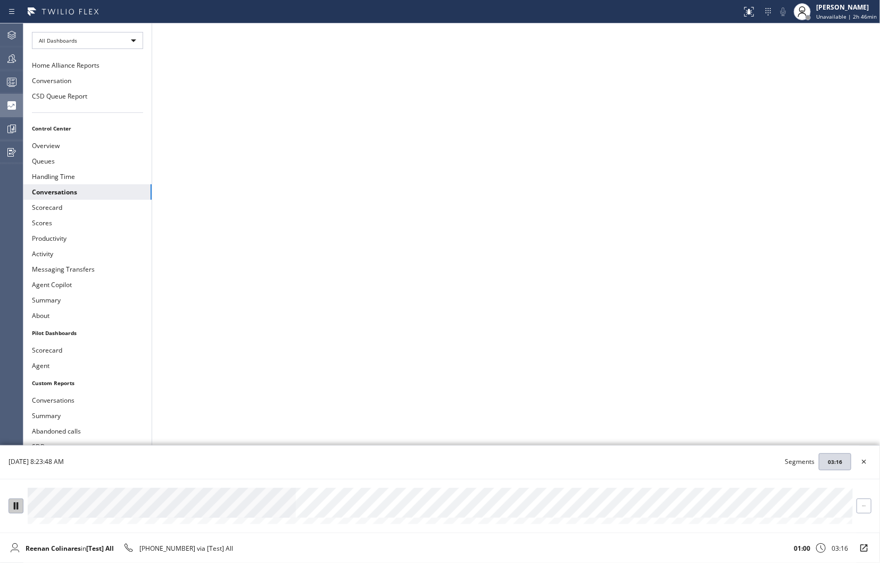
click at [305, 511] on div at bounding box center [440, 502] width 825 height 30
click at [311, 512] on div at bounding box center [440, 502] width 825 height 30
click at [324, 513] on div at bounding box center [440, 502] width 825 height 30
click at [343, 512] on div at bounding box center [440, 502] width 825 height 30
drag, startPoint x: 373, startPoint y: 510, endPoint x: 467, endPoint y: 525, distance: 95.5
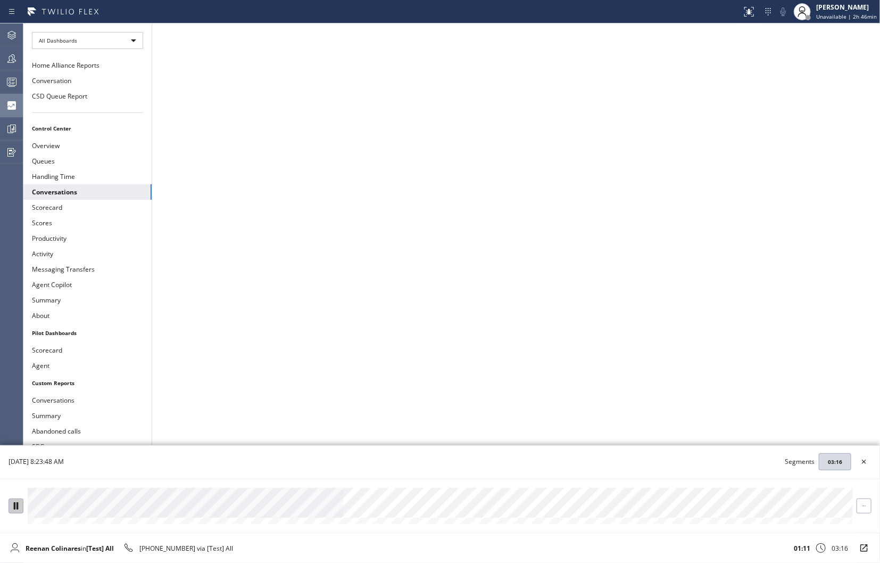
click at [376, 510] on div at bounding box center [440, 502] width 825 height 30
click at [533, 509] on div at bounding box center [440, 502] width 825 height 30
click at [558, 514] on div at bounding box center [440, 502] width 825 height 30
drag, startPoint x: 722, startPoint y: 507, endPoint x: 762, endPoint y: 504, distance: 39.5
click at [726, 508] on div at bounding box center [440, 502] width 825 height 30
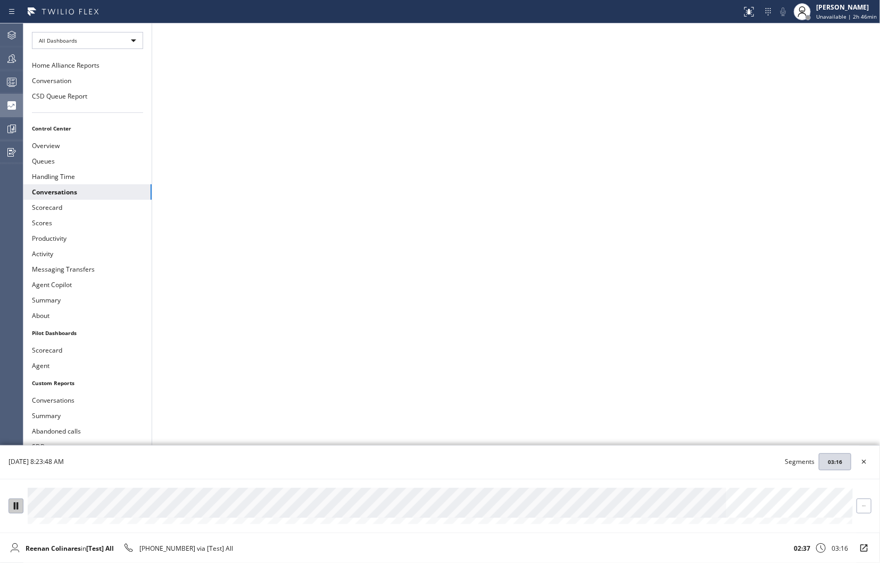
click at [764, 503] on div at bounding box center [440, 502] width 825 height 30
click at [14, 501] on button at bounding box center [16, 502] width 15 height 15
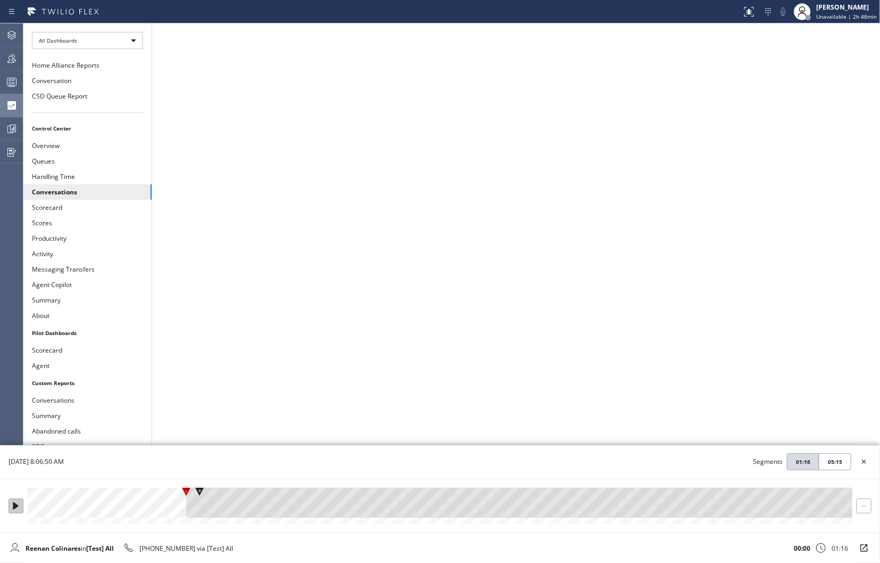
click at [9, 507] on div at bounding box center [16, 505] width 14 height 7
click at [52, 512] on div at bounding box center [440, 502] width 825 height 30
click at [77, 511] on div at bounding box center [440, 502] width 825 height 30
click at [103, 510] on div at bounding box center [440, 502] width 825 height 30
click at [118, 512] on div at bounding box center [440, 502] width 825 height 30
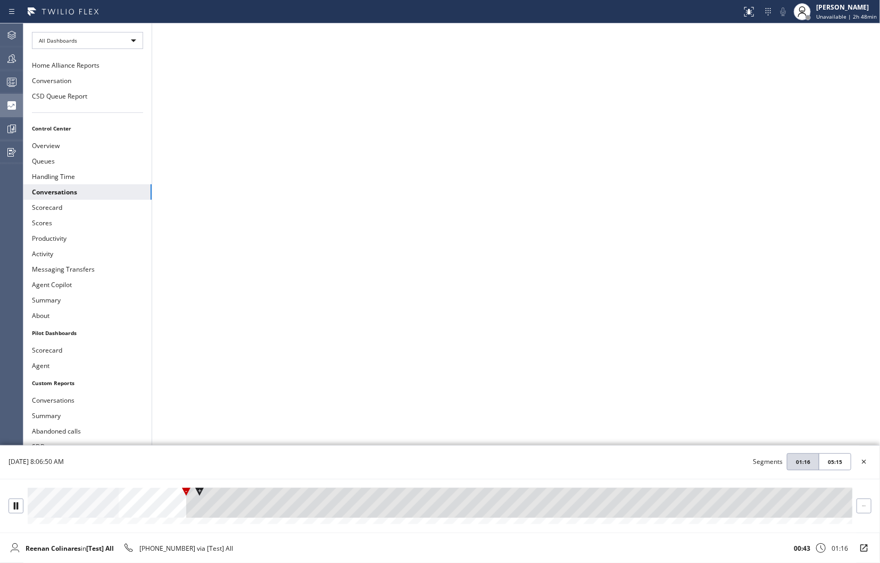
click at [153, 517] on div at bounding box center [440, 502] width 825 height 30
drag, startPoint x: 211, startPoint y: 509, endPoint x: 221, endPoint y: 515, distance: 11.4
click at [212, 509] on div at bounding box center [440, 502] width 825 height 30
click at [232, 512] on div at bounding box center [440, 502] width 825 height 30
click at [283, 504] on div at bounding box center [440, 502] width 825 height 30
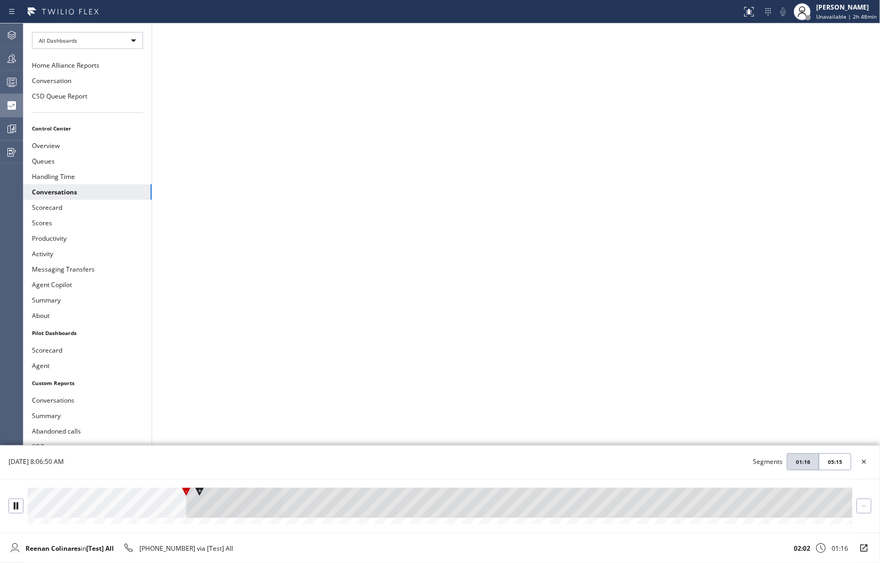
click at [374, 504] on div at bounding box center [440, 502] width 825 height 30
click at [412, 508] on div at bounding box center [440, 502] width 825 height 30
click at [466, 511] on div at bounding box center [440, 502] width 825 height 30
click at [498, 511] on div at bounding box center [440, 502] width 825 height 30
click at [549, 506] on div at bounding box center [440, 502] width 825 height 30
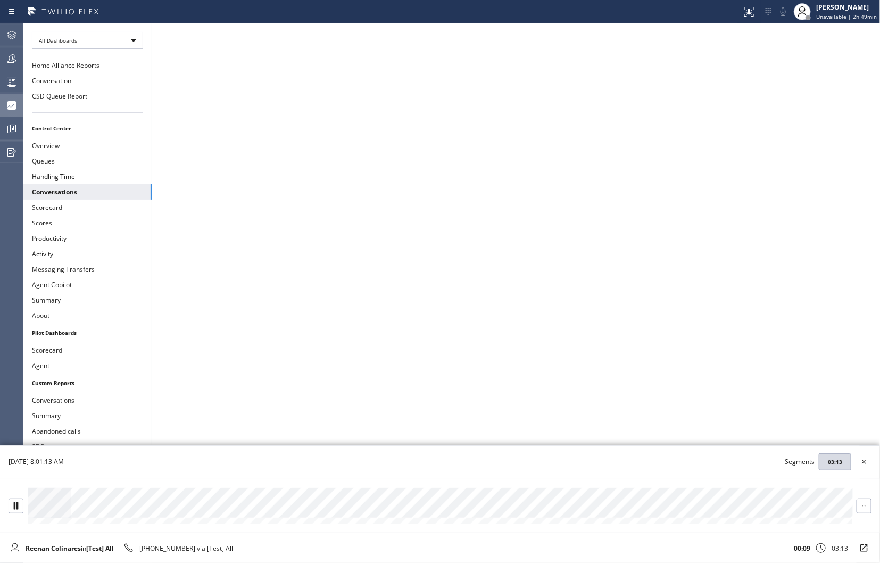
click at [77, 511] on div at bounding box center [440, 502] width 825 height 30
click at [90, 513] on div at bounding box center [440, 502] width 825 height 30
click at [98, 513] on div at bounding box center [440, 502] width 825 height 30
click at [487, 509] on div at bounding box center [440, 502] width 825 height 30
click at [48, 301] on button "Summary" at bounding box center [87, 299] width 128 height 15
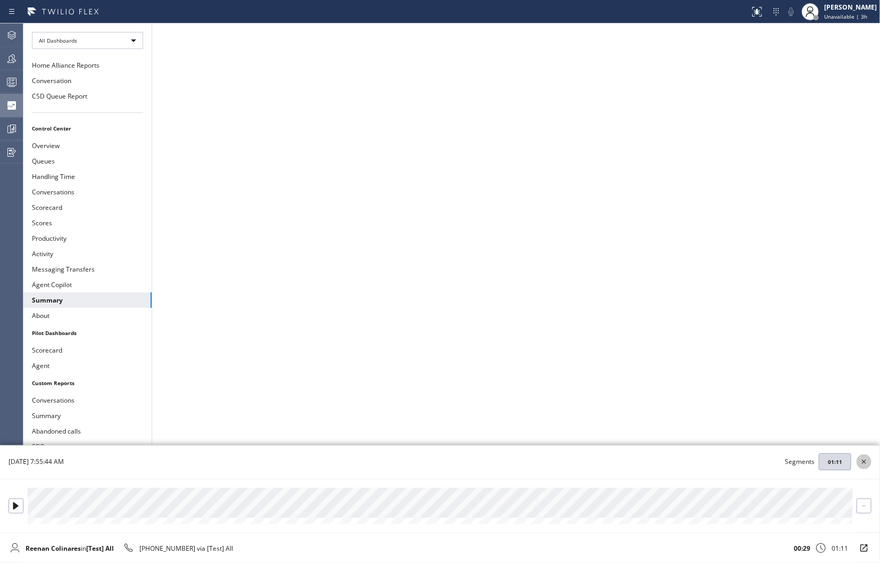
click at [866, 461] on icon at bounding box center [864, 461] width 13 height 13
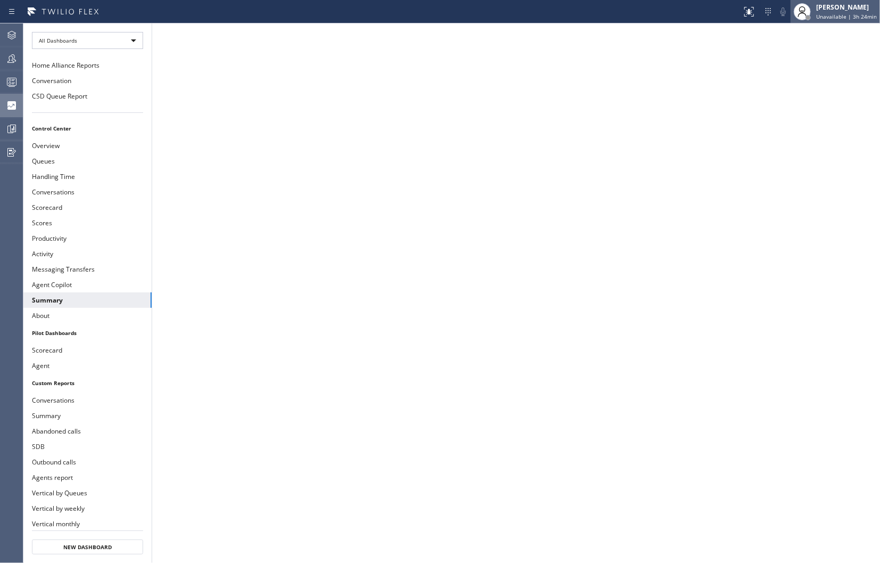
click at [830, 18] on span "Unavailable | 3h 24min" at bounding box center [846, 16] width 61 height 7
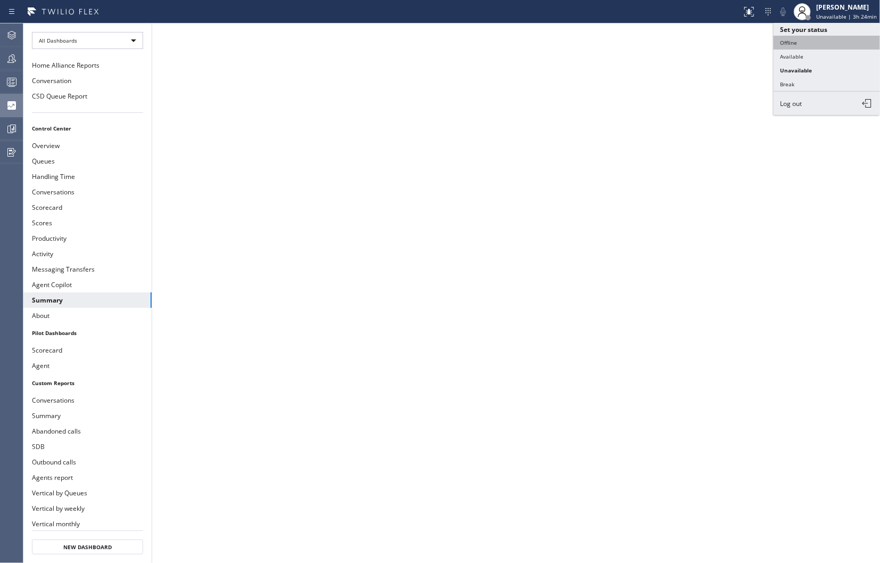
click at [797, 43] on button "Offline" at bounding box center [827, 43] width 106 height 14
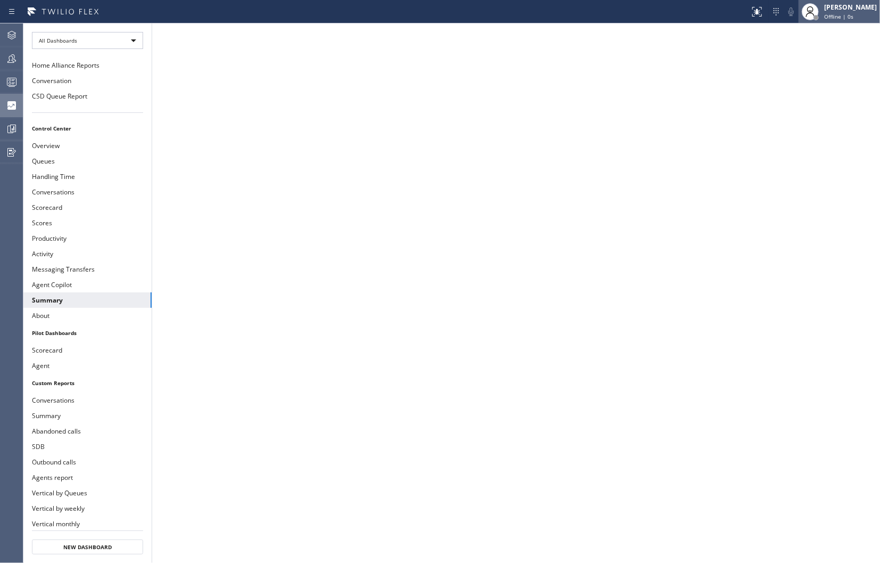
click at [833, 14] on span "Offline | 0s" at bounding box center [838, 16] width 29 height 7
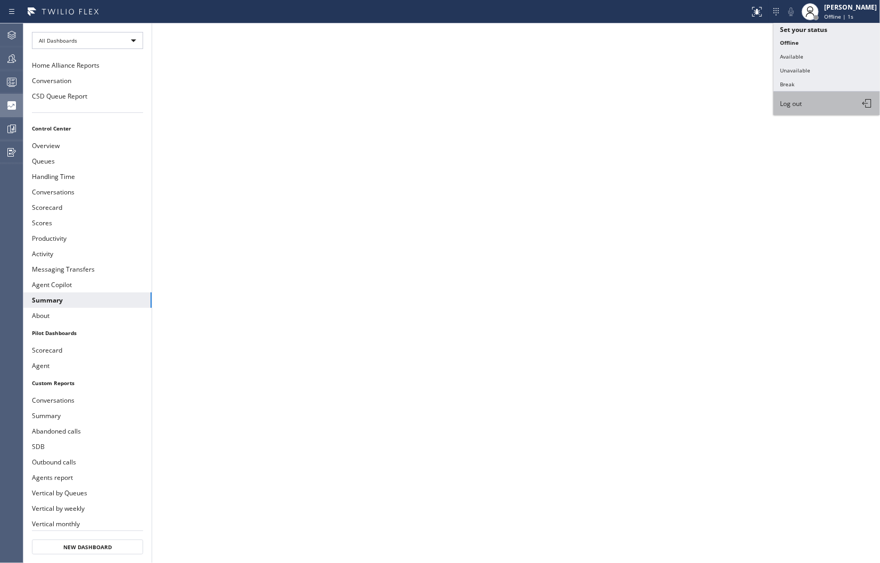
click at [794, 103] on span "Log out" at bounding box center [791, 103] width 22 height 9
